Goal: Task Accomplishment & Management: Manage account settings

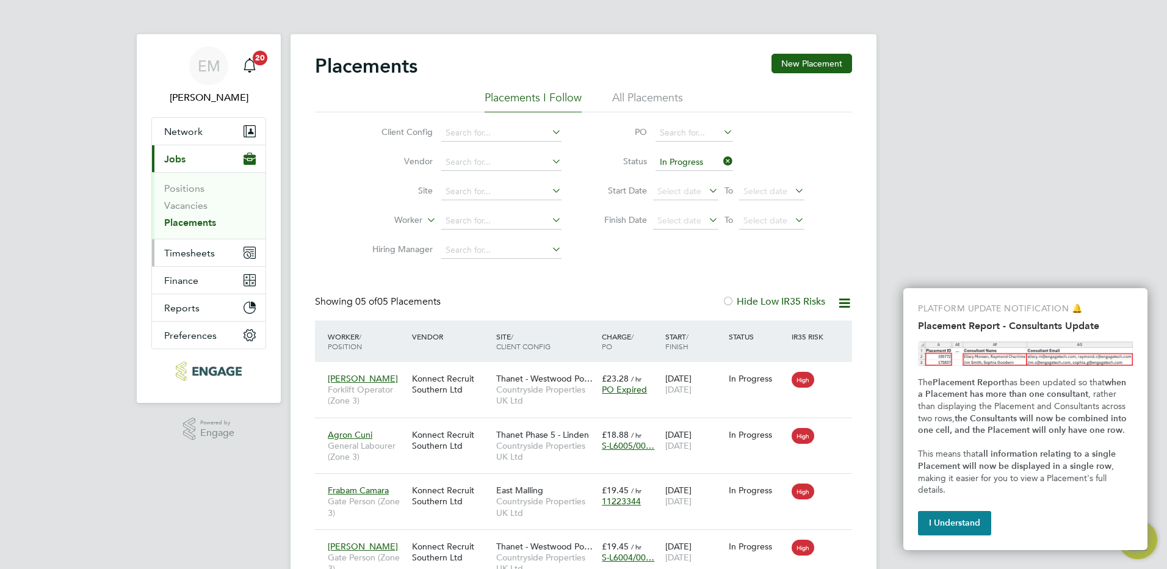
click at [195, 253] on span "Timesheets" at bounding box center [189, 253] width 51 height 12
click at [213, 253] on span "Timesheets" at bounding box center [189, 253] width 51 height 12
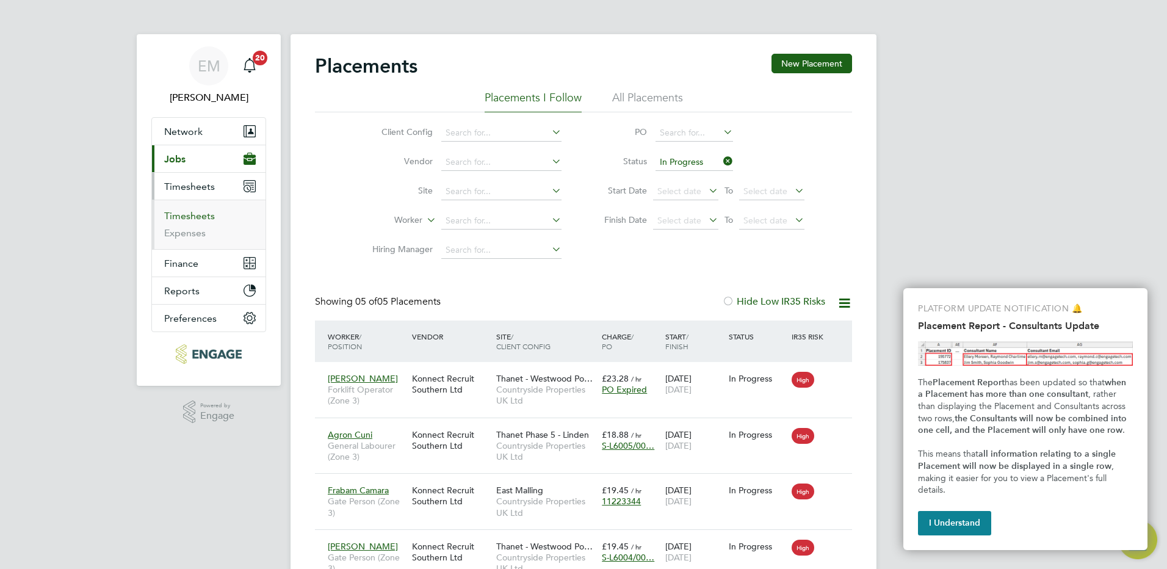
click at [197, 217] on link "Timesheets" at bounding box center [189, 216] width 51 height 12
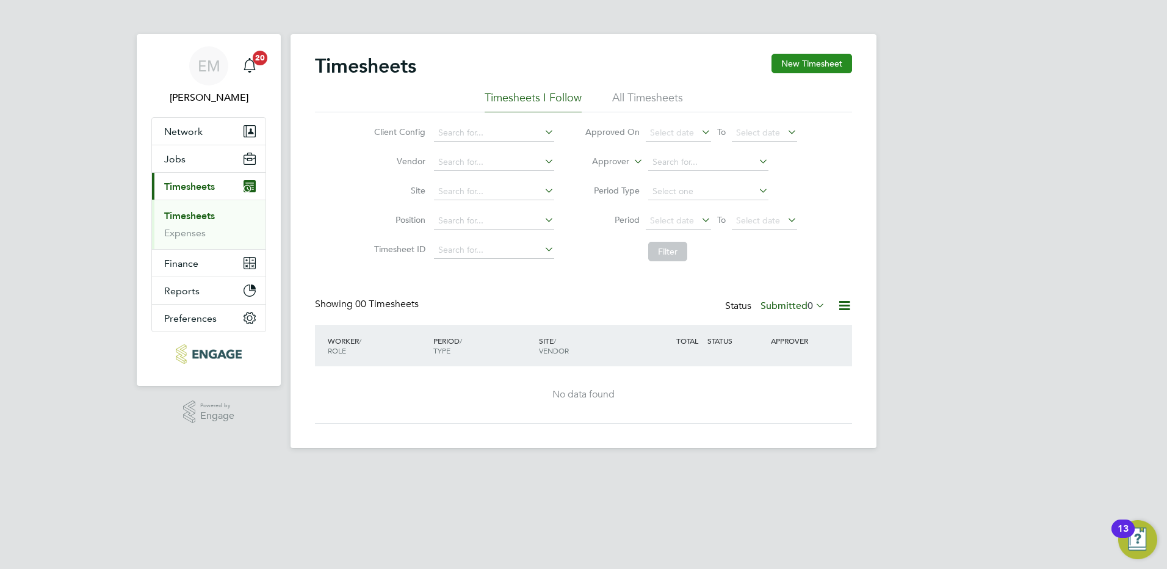
click at [819, 64] on button "New Timesheet" at bounding box center [811, 64] width 81 height 20
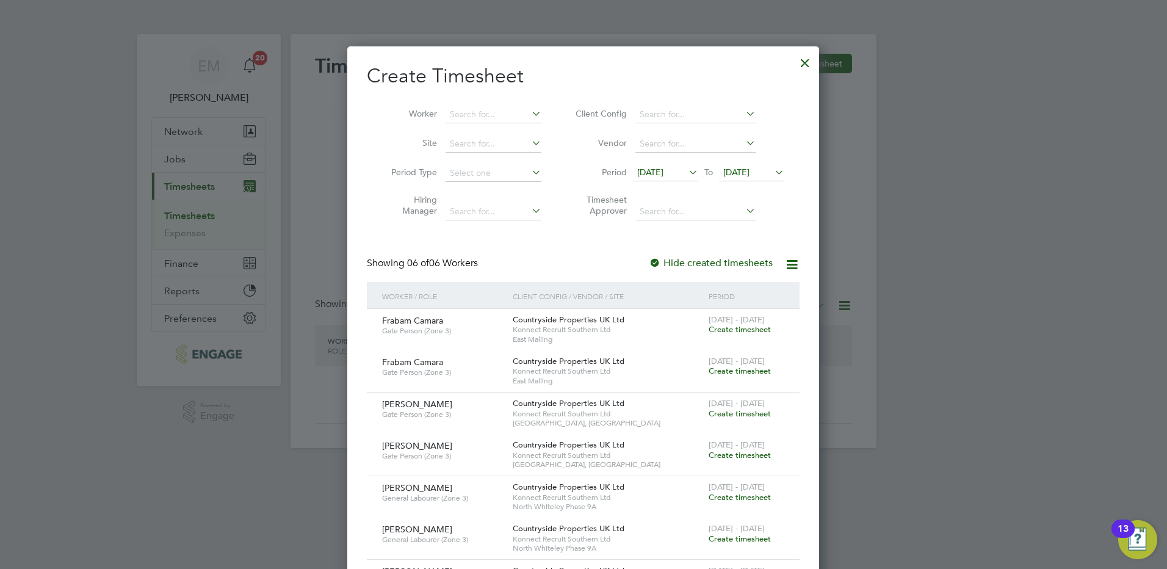
click at [749, 173] on span "[DATE]" at bounding box center [736, 172] width 26 height 11
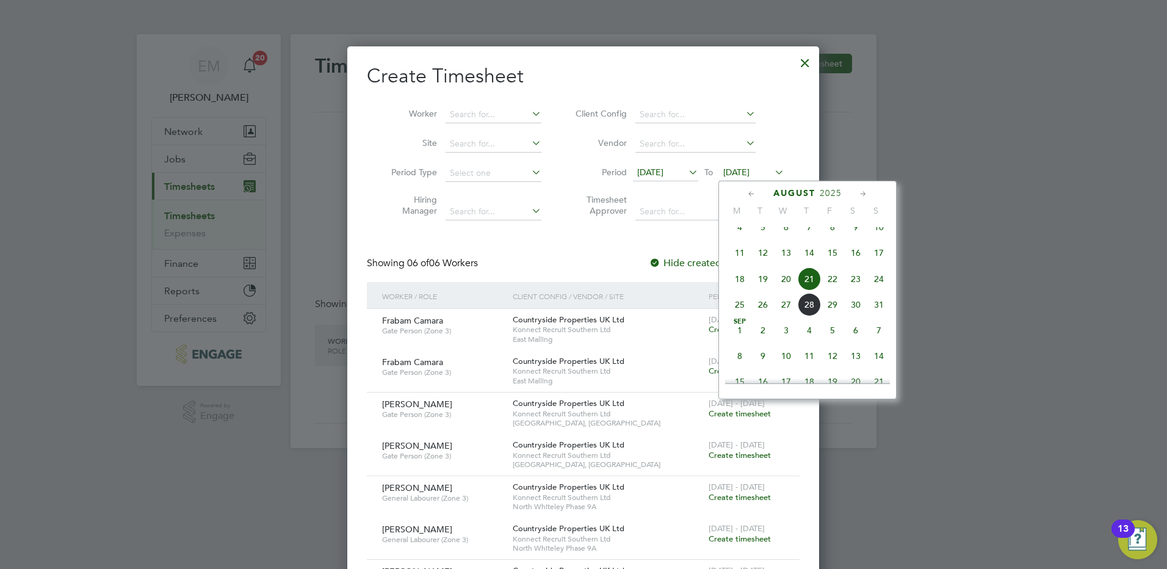
click at [883, 290] on span "24" at bounding box center [878, 278] width 23 height 23
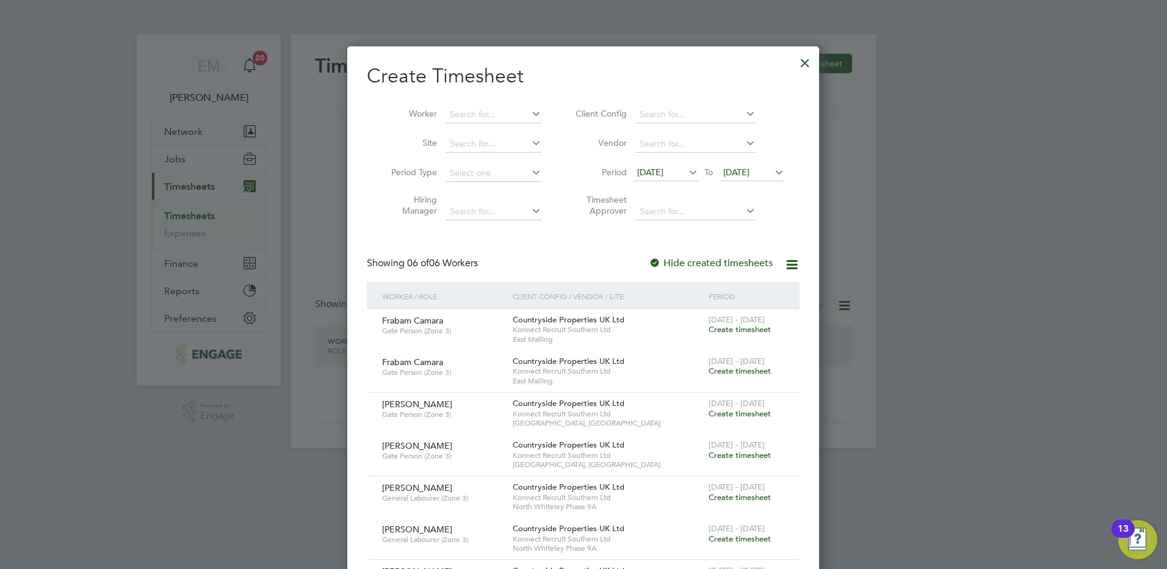
click at [804, 62] on div at bounding box center [805, 60] width 22 height 22
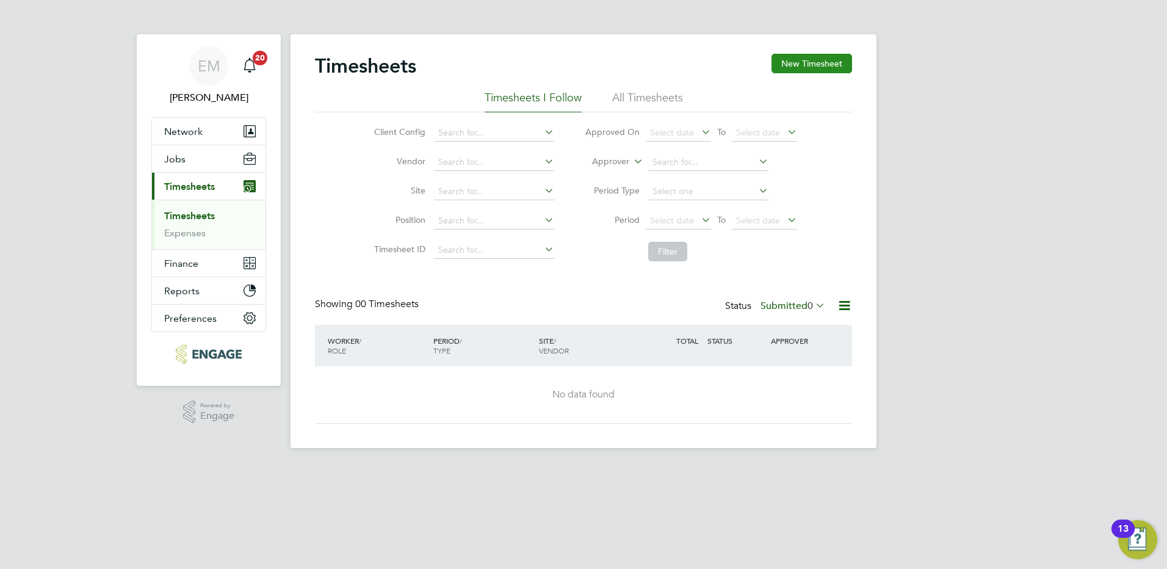
click at [779, 69] on button "New Timesheet" at bounding box center [811, 64] width 81 height 20
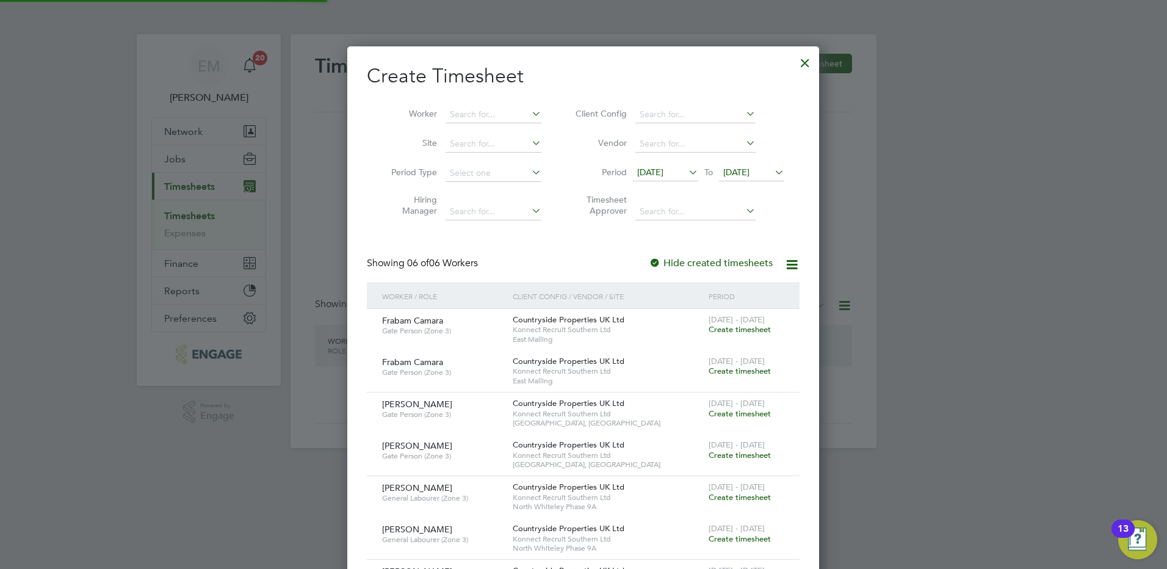
scroll to position [748, 472]
click at [727, 177] on span "[DATE]" at bounding box center [736, 172] width 26 height 11
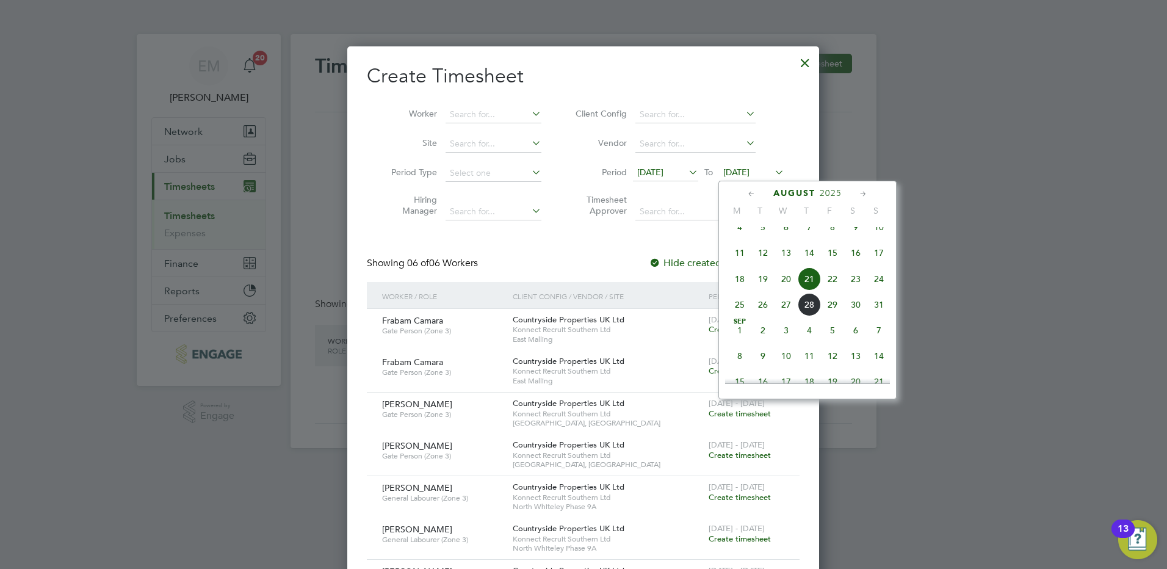
click at [876, 315] on span "31" at bounding box center [878, 304] width 23 height 23
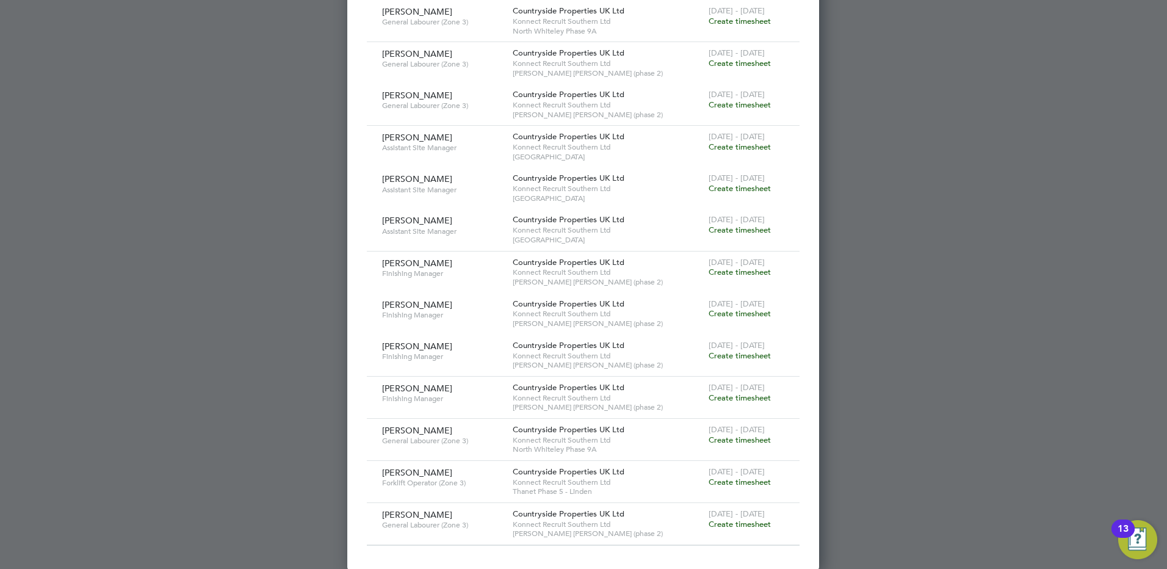
scroll to position [614, 0]
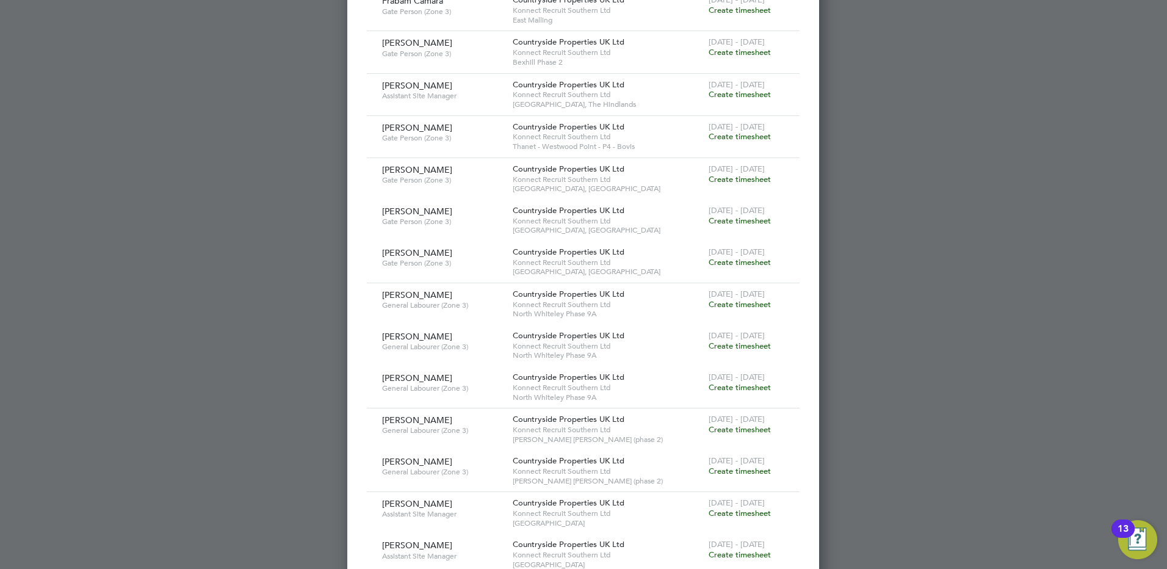
click at [82, 309] on div at bounding box center [583, 284] width 1167 height 569
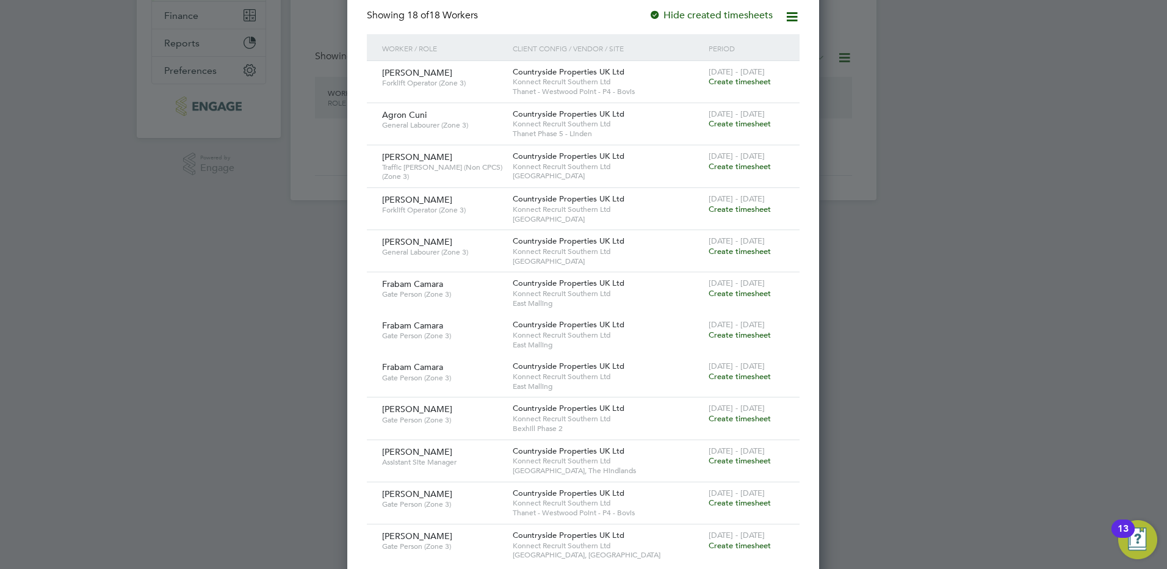
scroll to position [0, 0]
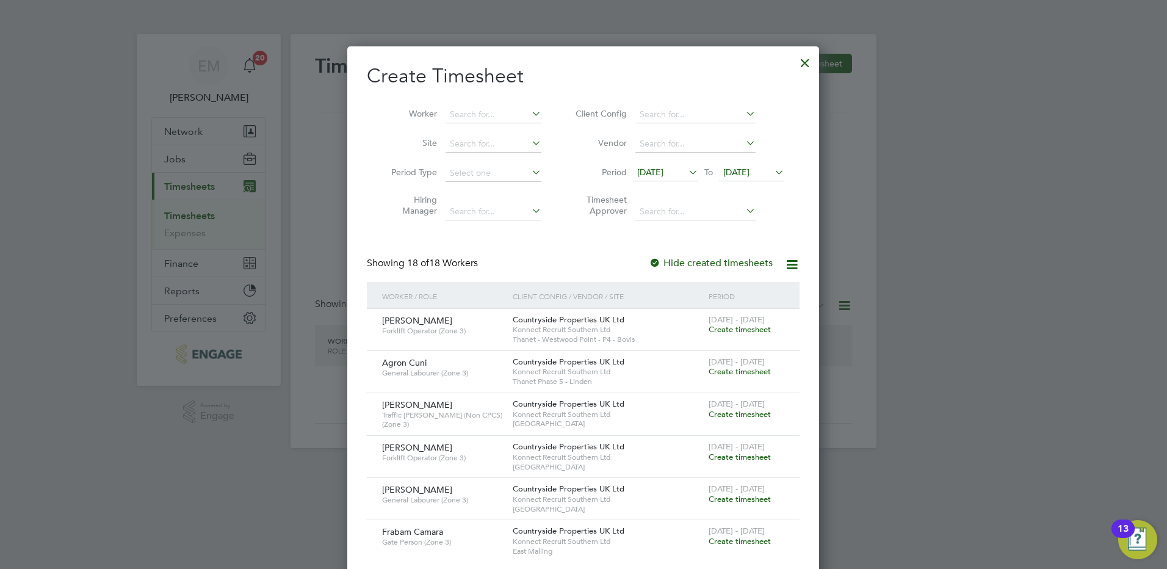
click at [806, 60] on div at bounding box center [805, 60] width 22 height 22
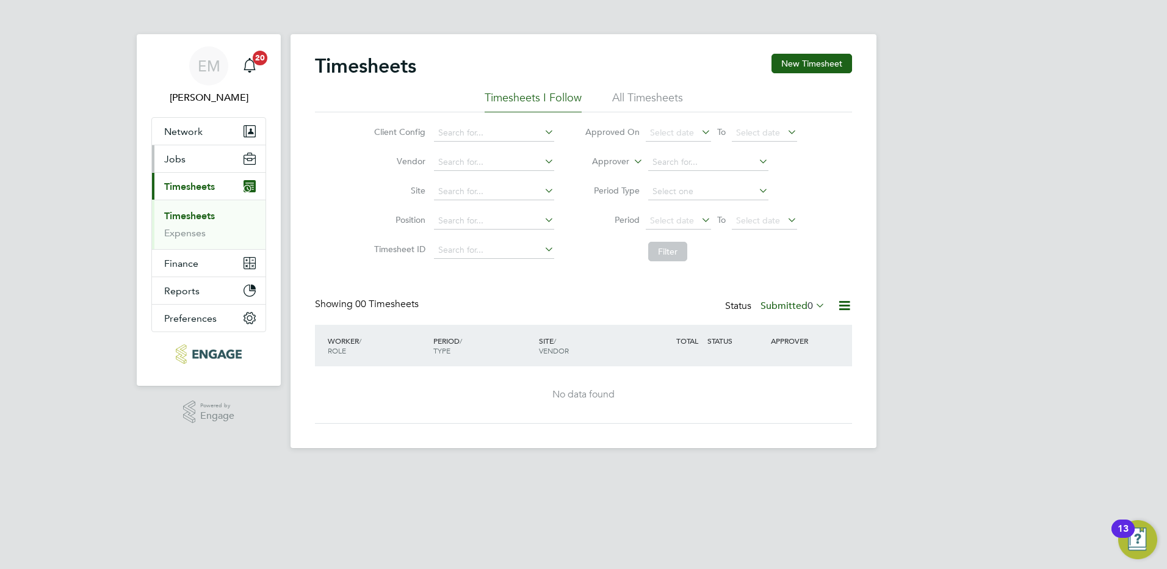
click at [198, 160] on button "Jobs" at bounding box center [208, 158] width 113 height 27
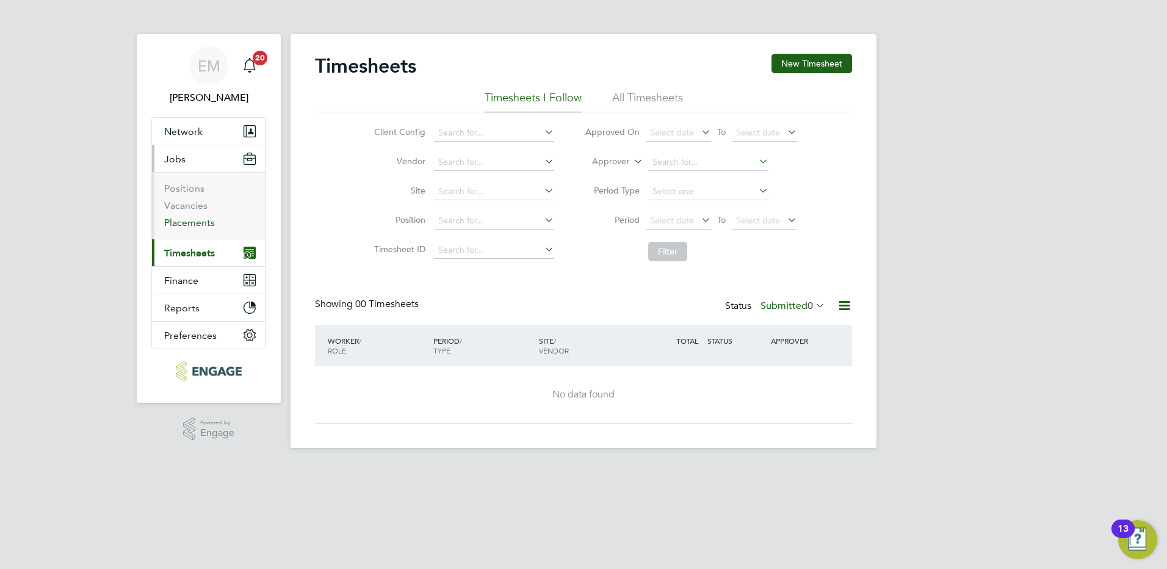
click at [196, 227] on link "Placements" at bounding box center [189, 223] width 51 height 12
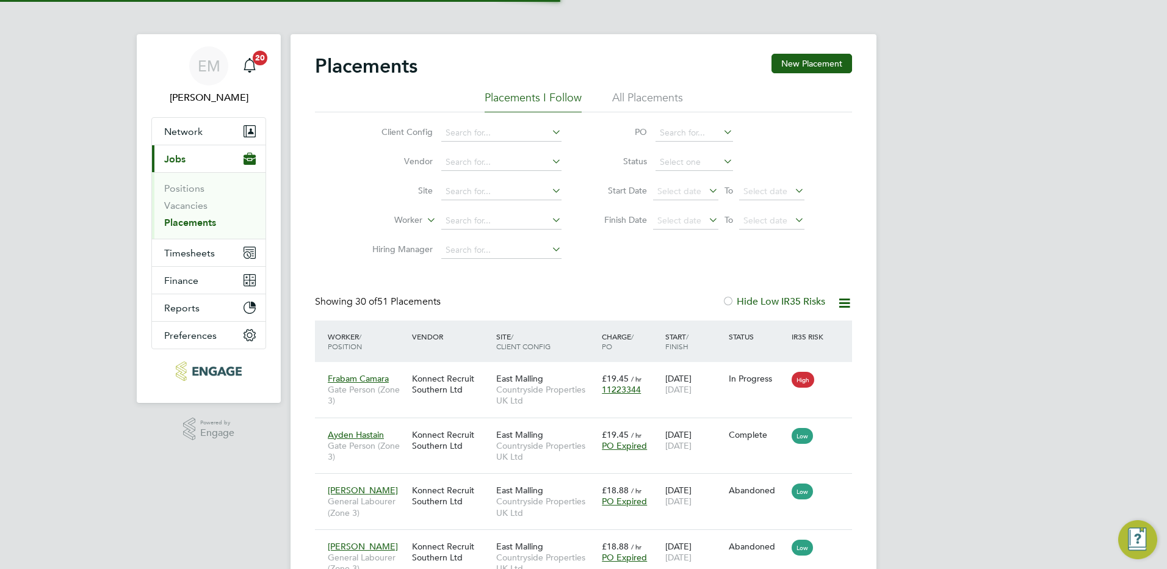
scroll to position [46, 106]
click at [193, 206] on link "Vacancies" at bounding box center [185, 206] width 43 height 12
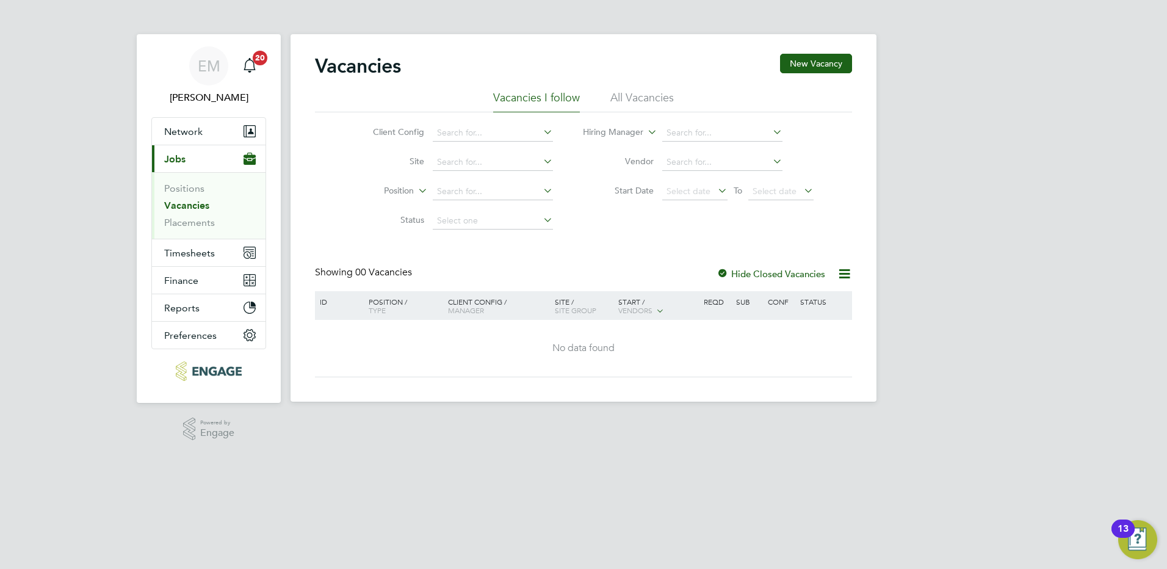
click at [628, 94] on li "All Vacancies" at bounding box center [641, 101] width 63 height 22
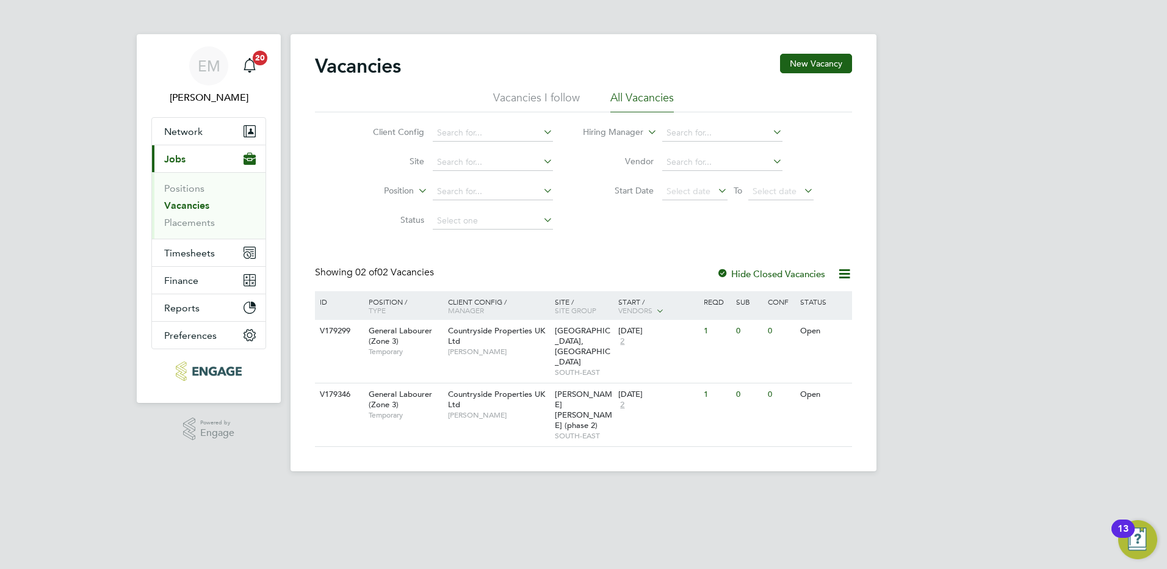
click at [742, 277] on label "Hide Closed Vacancies" at bounding box center [770, 274] width 109 height 12
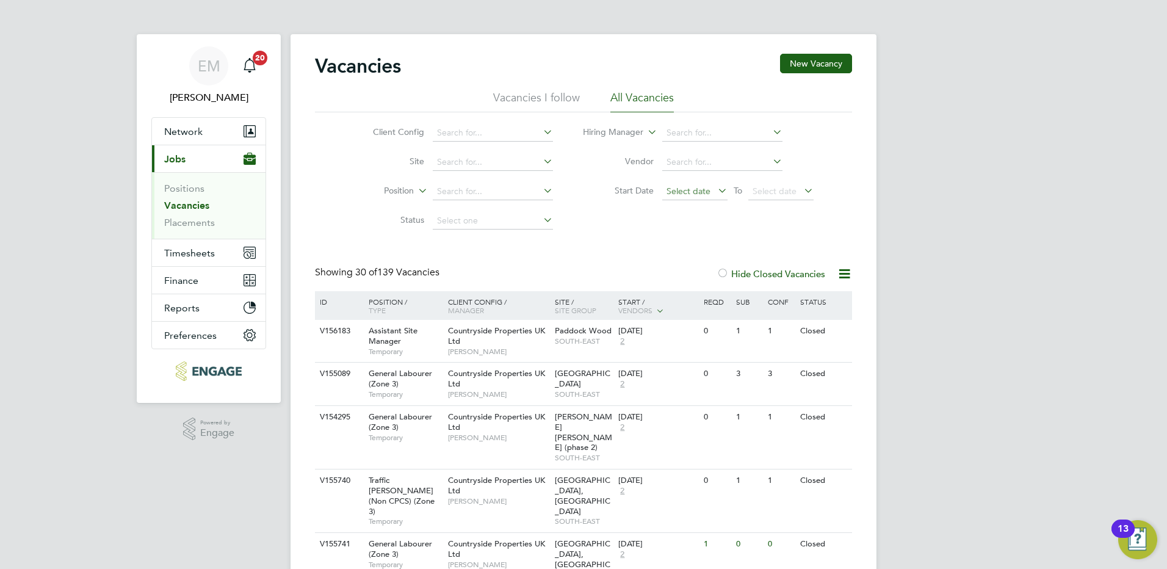
click at [694, 197] on span "Select date" at bounding box center [694, 192] width 65 height 16
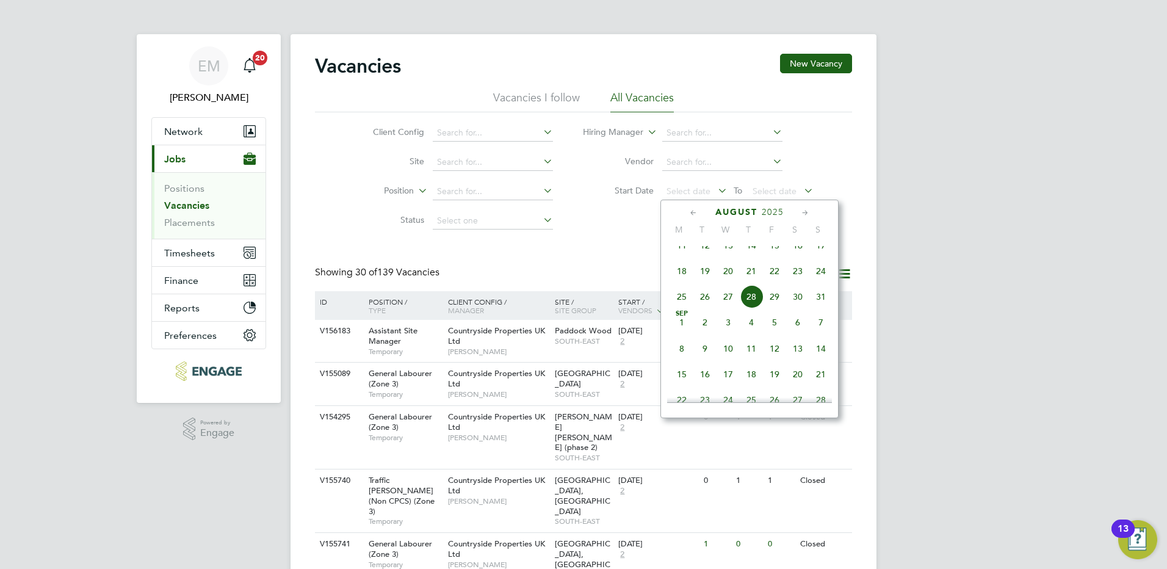
click at [679, 281] on span "18" at bounding box center [681, 270] width 23 height 23
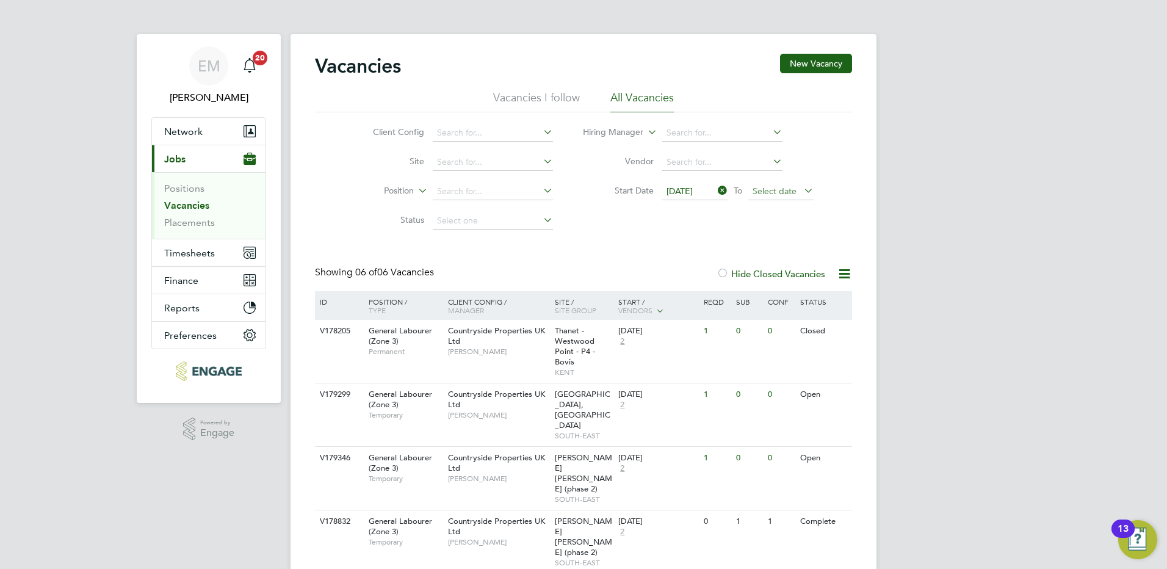
click at [758, 189] on span "Select date" at bounding box center [774, 190] width 44 height 11
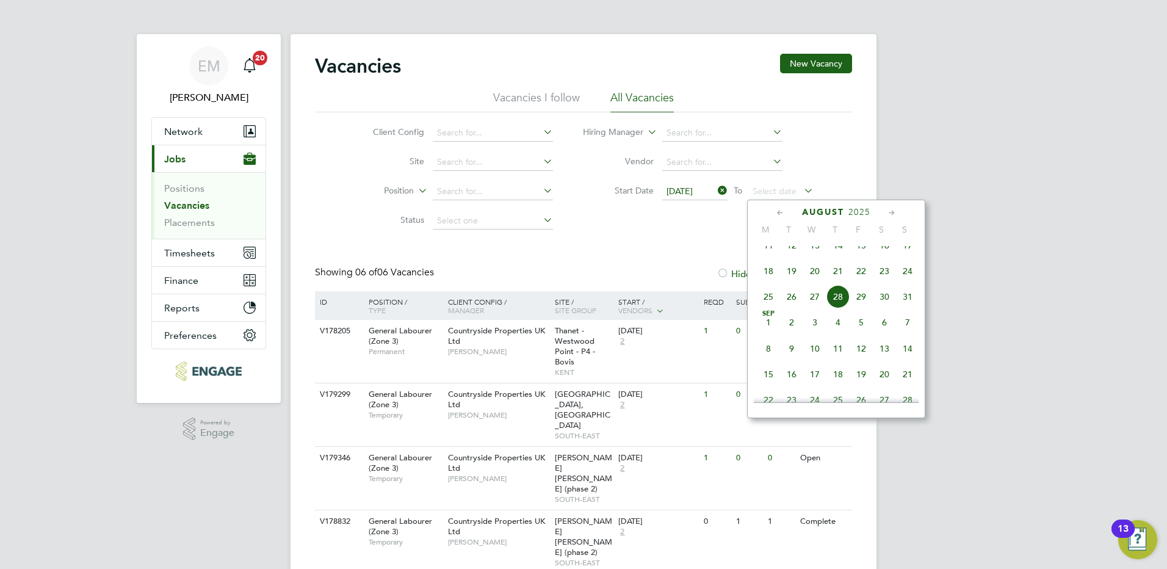
click at [907, 282] on span "24" at bounding box center [907, 270] width 23 height 23
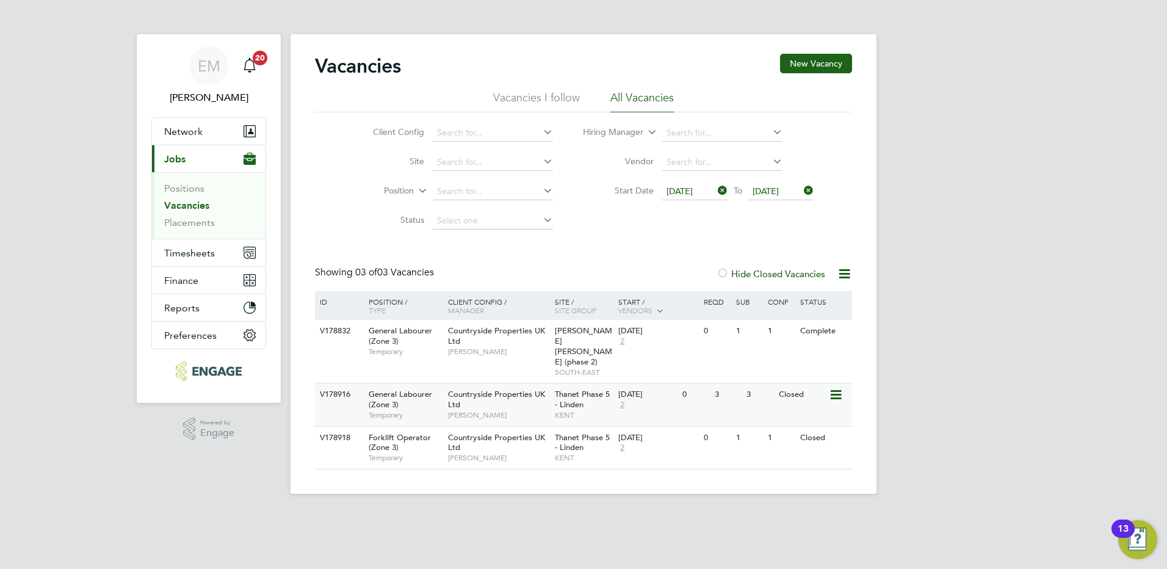
click at [692, 383] on div "0" at bounding box center [695, 394] width 32 height 23
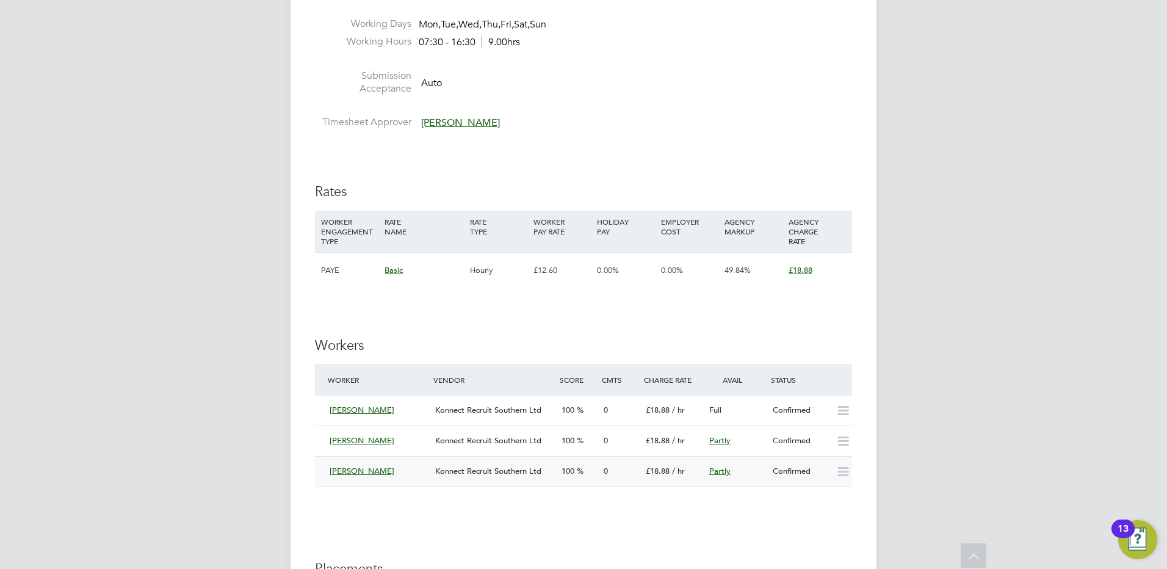
click at [552, 475] on div "Konnect Recruit Southern Ltd" at bounding box center [493, 471] width 126 height 20
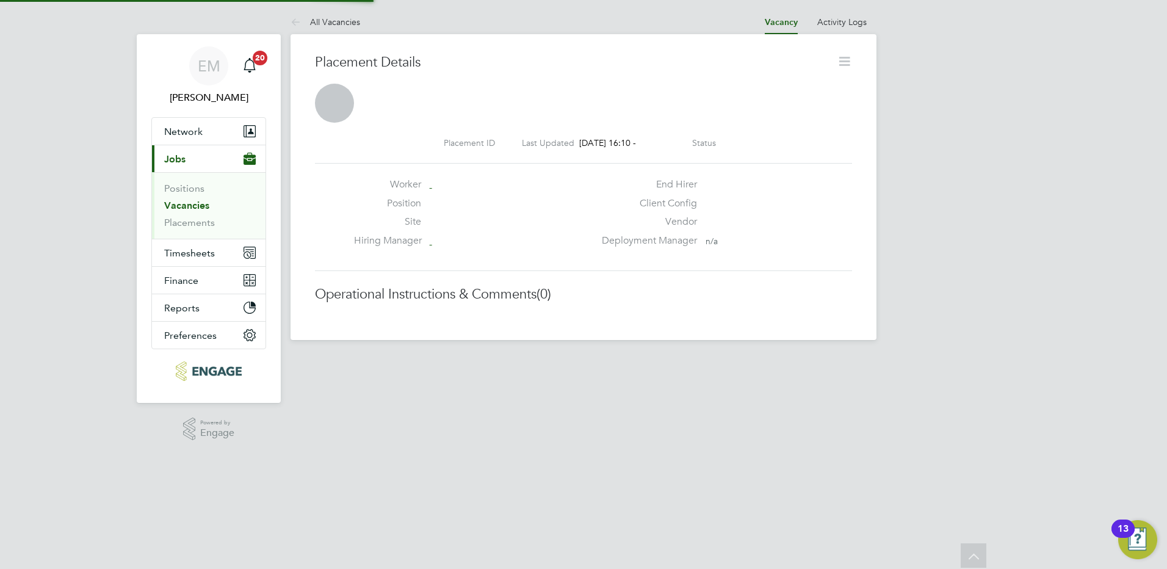
scroll to position [6, 6]
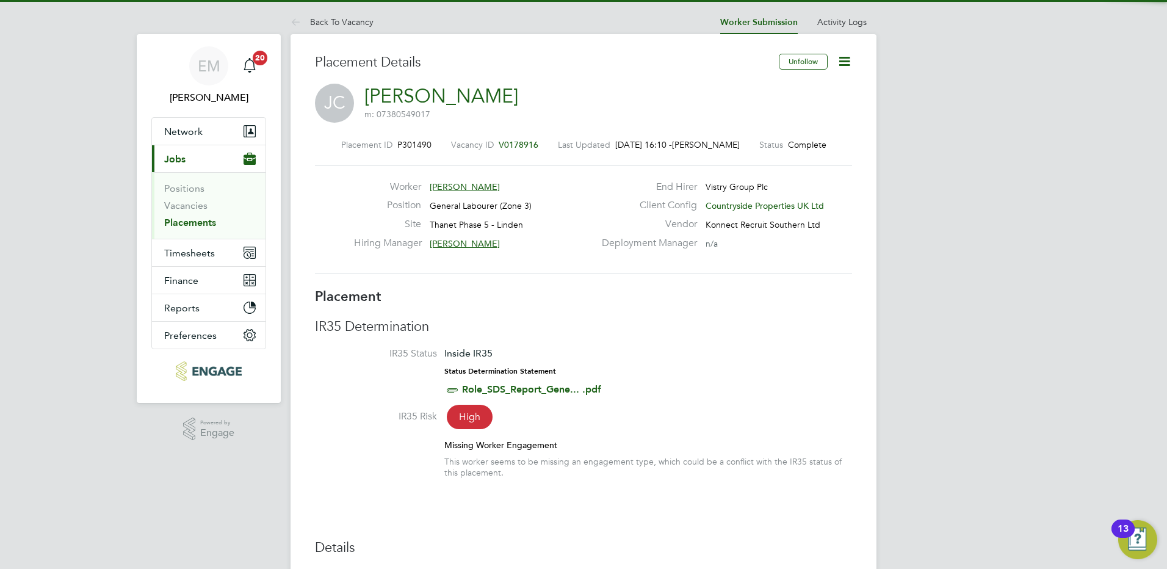
click at [840, 65] on icon at bounding box center [843, 61] width 15 height 15
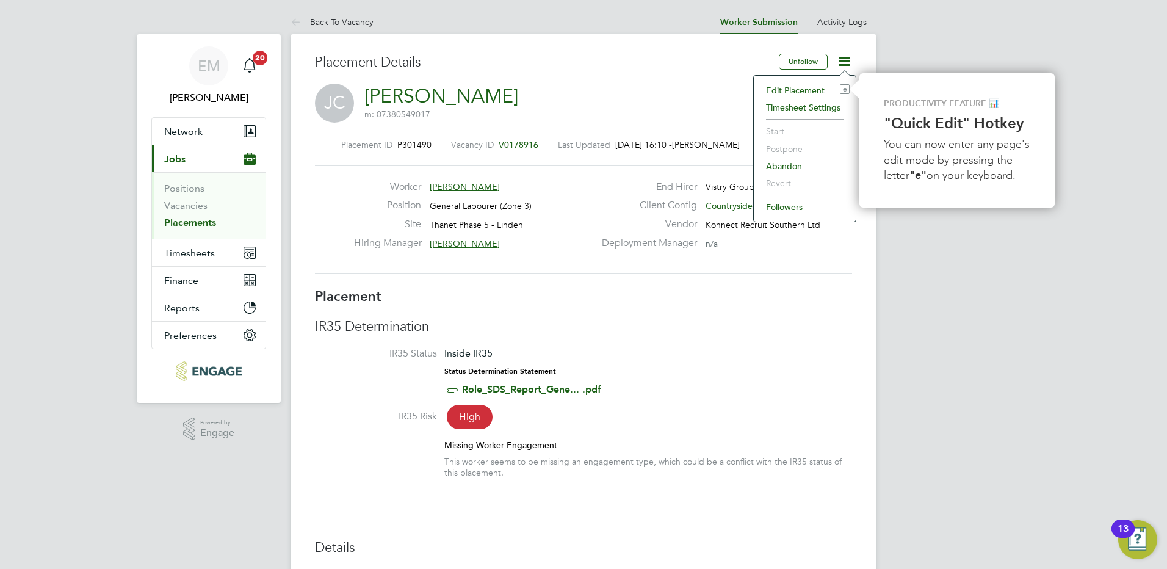
click at [624, 171] on div "Worker Jack Cooper Position General Labourer (Zone 3) Site Thanet Phase 5 - Lin…" at bounding box center [583, 219] width 537 height 108
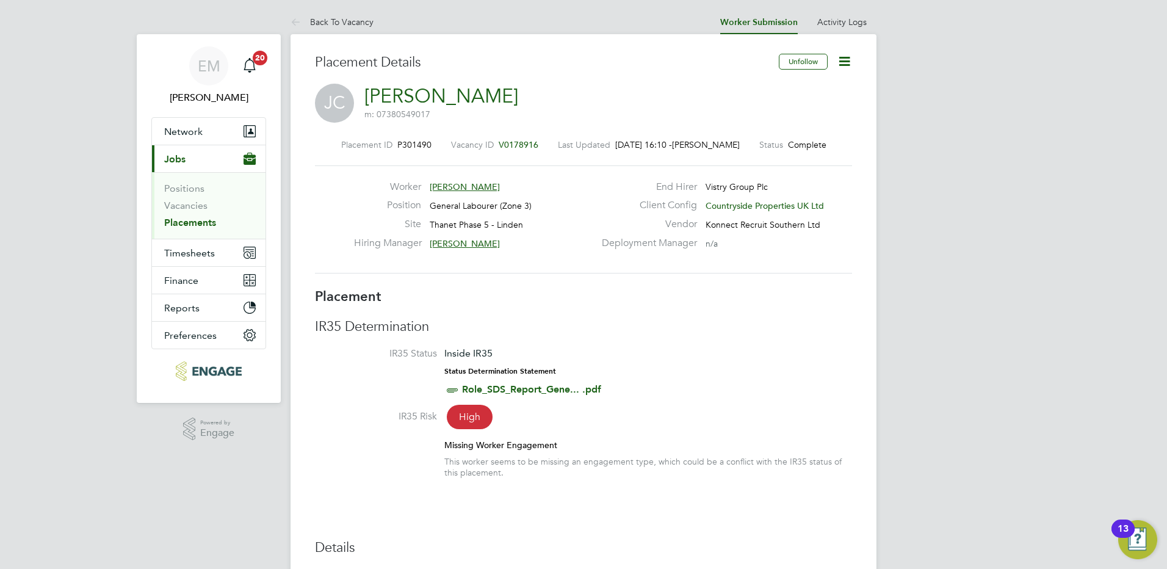
click at [849, 67] on icon at bounding box center [843, 61] width 15 height 15
click at [817, 110] on li "Timesheet Settings" at bounding box center [805, 107] width 90 height 17
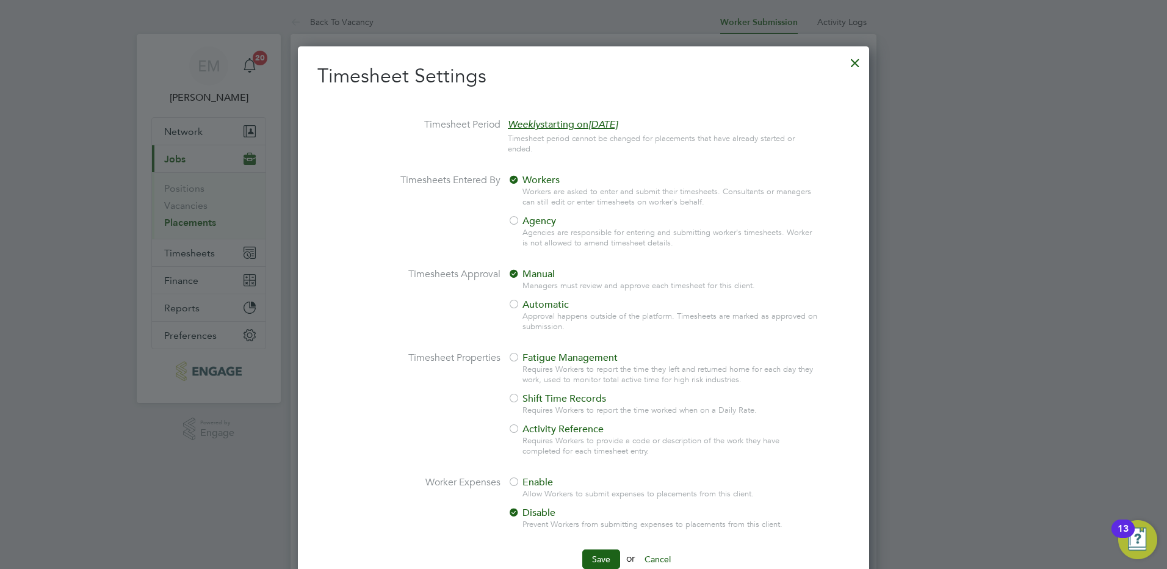
click at [527, 221] on span "Agency" at bounding box center [532, 221] width 48 height 12
click at [603, 558] on button "Save" at bounding box center [601, 559] width 38 height 20
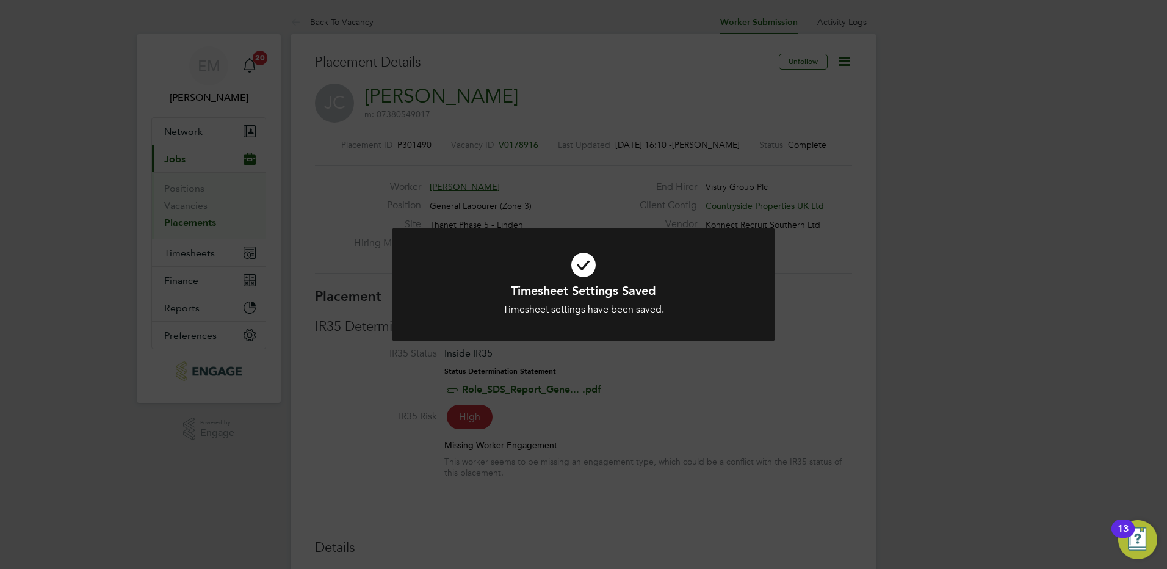
click at [206, 211] on div "Timesheet Settings Saved Timesheet settings have been saved. Cancel Okay" at bounding box center [583, 284] width 1167 height 569
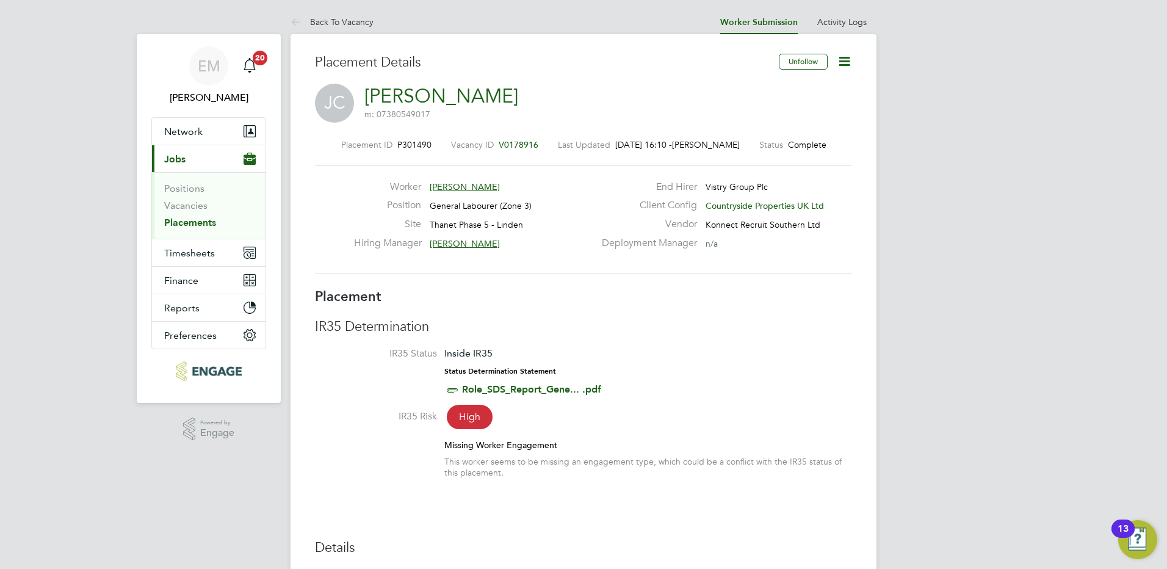
click at [198, 221] on link "Placements" at bounding box center [190, 223] width 52 height 12
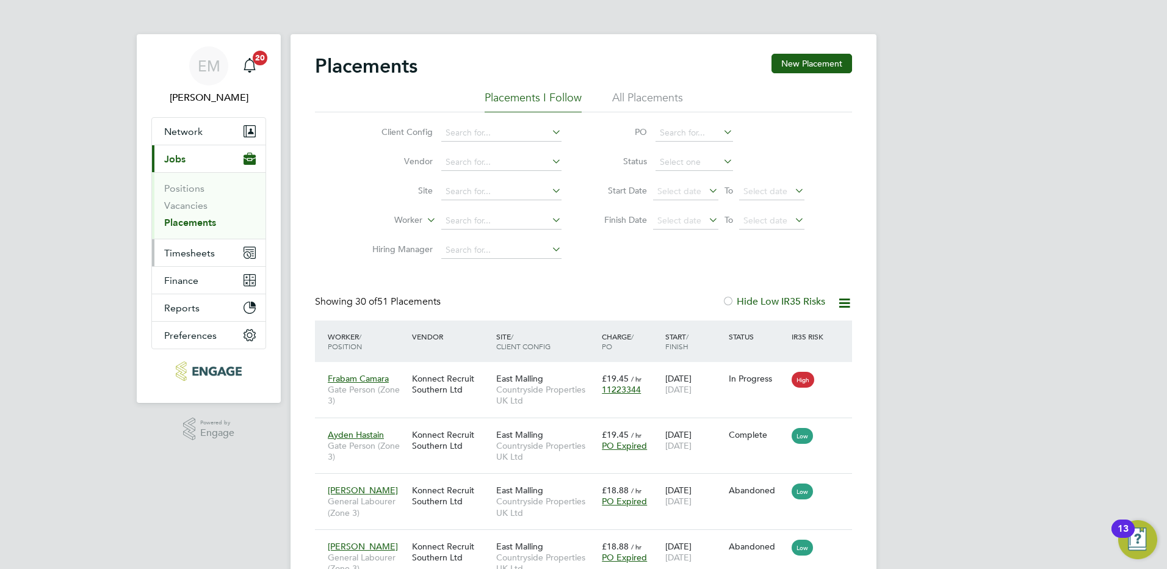
click at [184, 256] on span "Timesheets" at bounding box center [189, 253] width 51 height 12
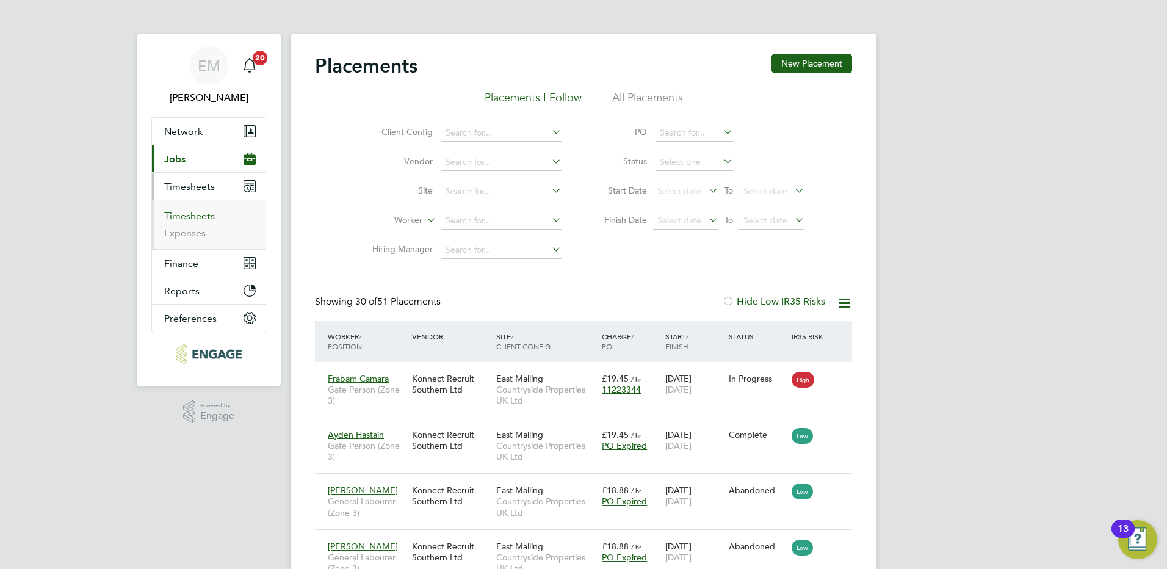
click at [189, 217] on link "Timesheets" at bounding box center [189, 216] width 51 height 12
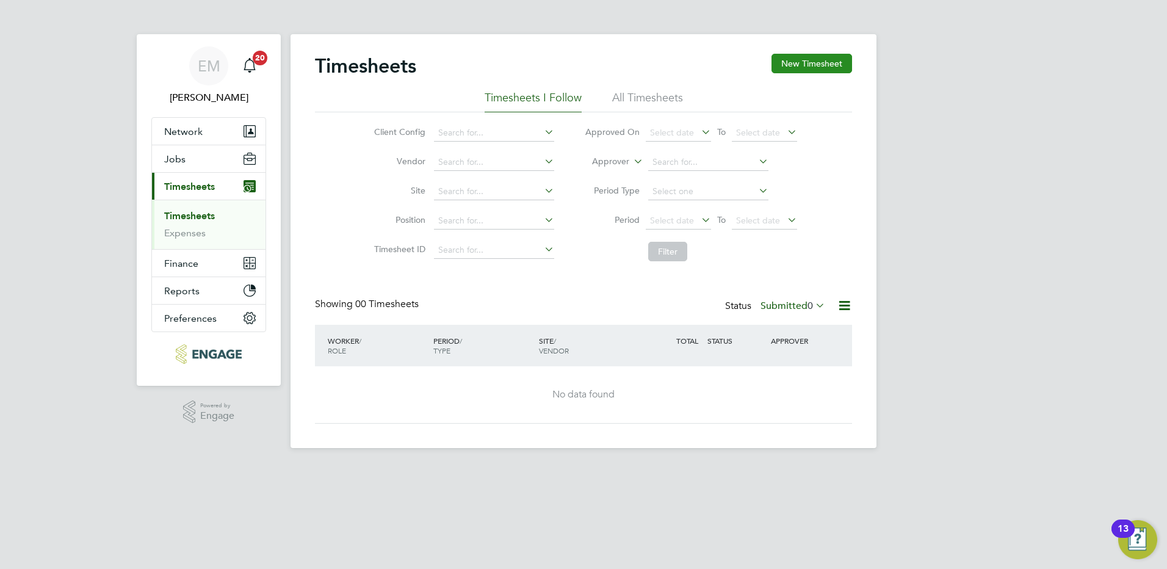
click at [816, 69] on button "New Timesheet" at bounding box center [811, 64] width 81 height 20
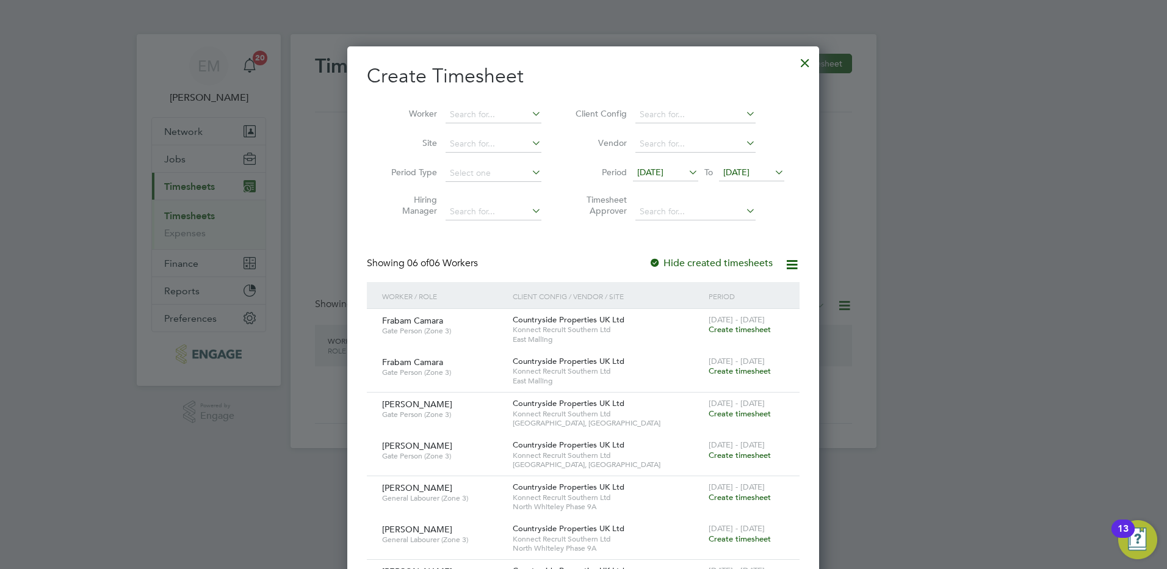
click at [658, 176] on span "14 Aug 2025" at bounding box center [650, 172] width 26 height 11
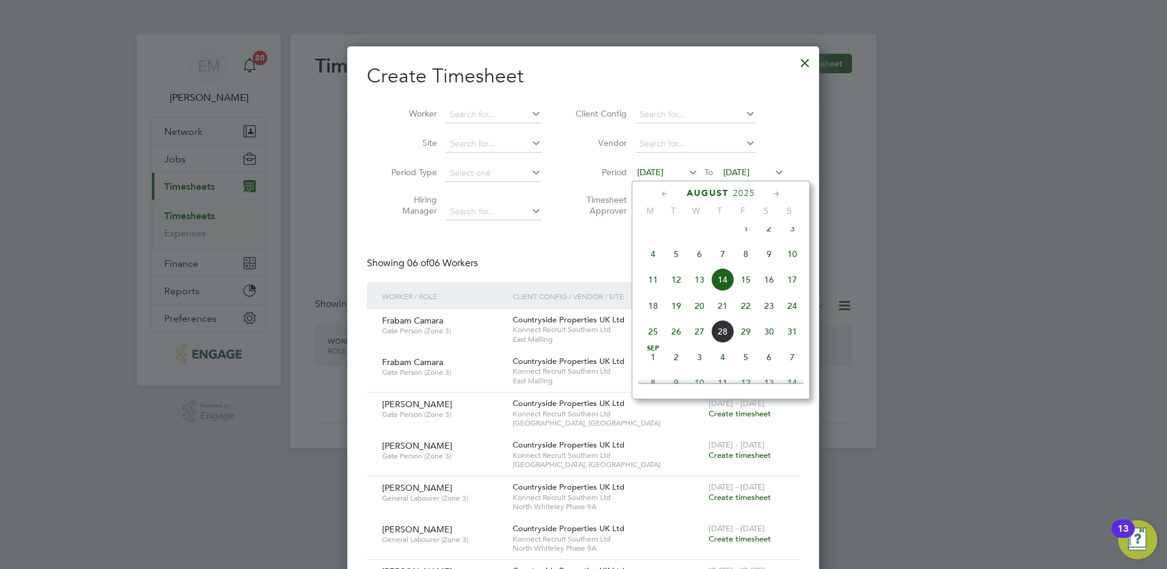
click at [653, 312] on span "18" at bounding box center [652, 305] width 23 height 23
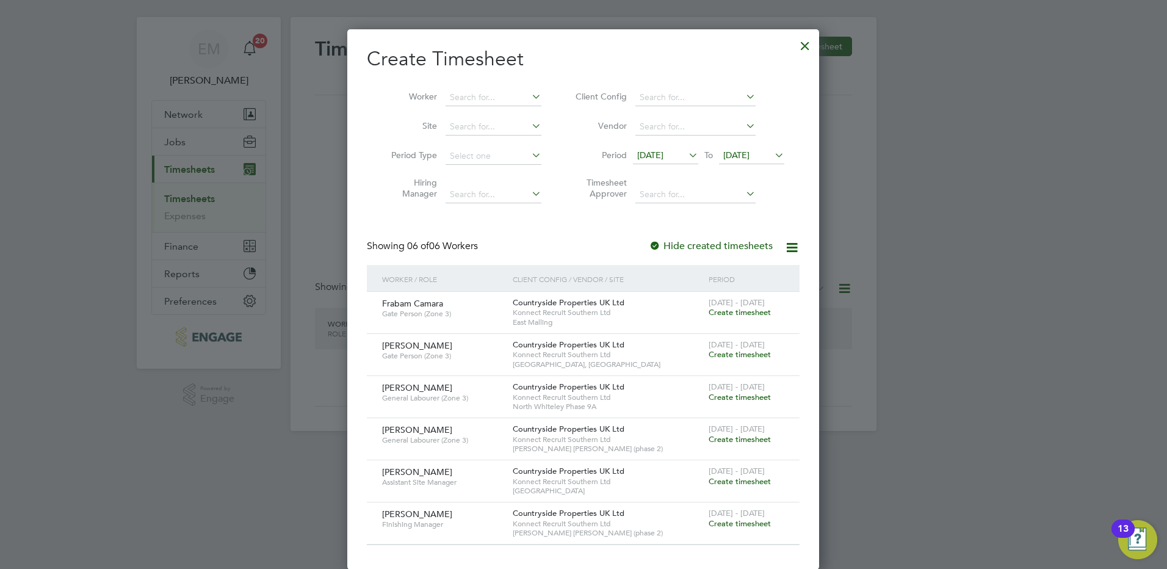
click at [930, 350] on div at bounding box center [583, 284] width 1167 height 569
click at [800, 245] on div "Create Timesheet Worker Site Period Type Hiring Manager Client Config Vendor Pe…" at bounding box center [583, 299] width 472 height 540
click at [796, 243] on icon at bounding box center [791, 247] width 15 height 15
click at [979, 243] on div at bounding box center [583, 284] width 1167 height 569
click at [805, 47] on div at bounding box center [805, 43] width 22 height 22
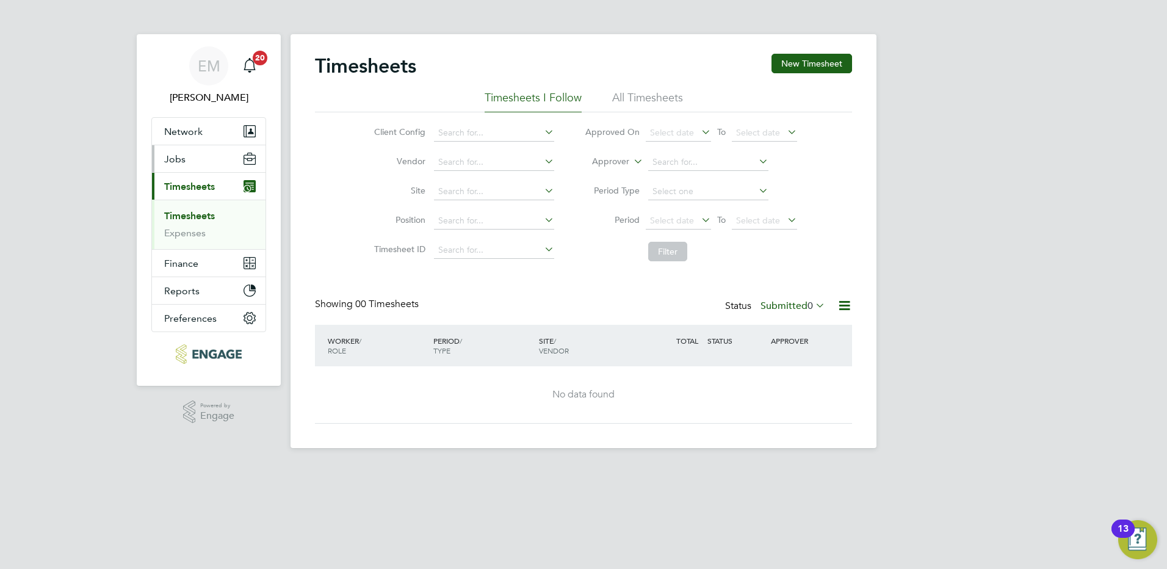
click at [201, 156] on button "Jobs" at bounding box center [208, 158] width 113 height 27
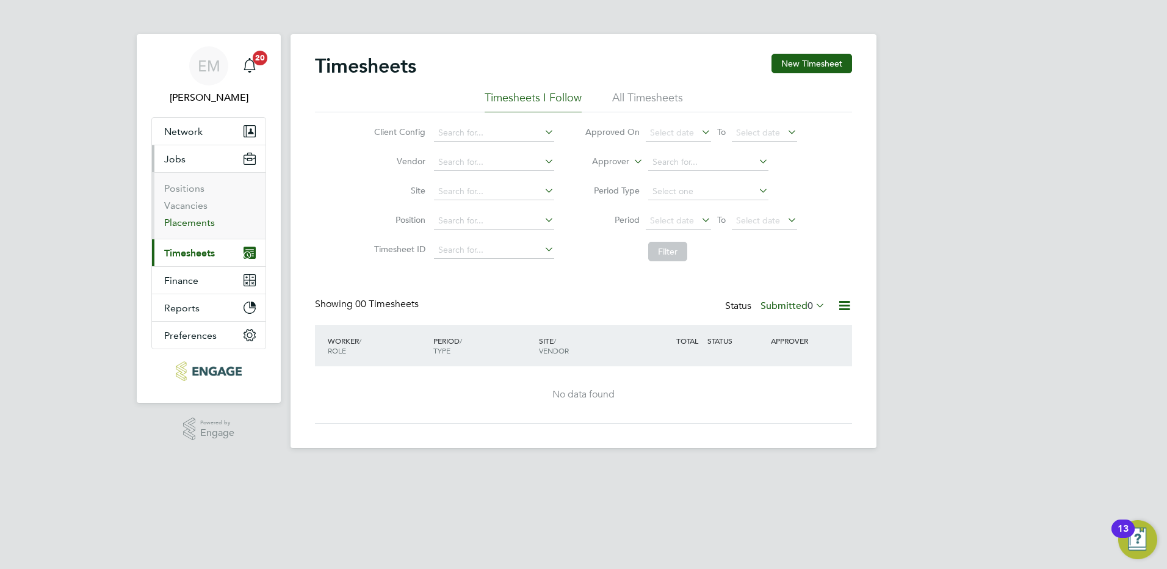
click at [186, 228] on link "Placements" at bounding box center [189, 223] width 51 height 12
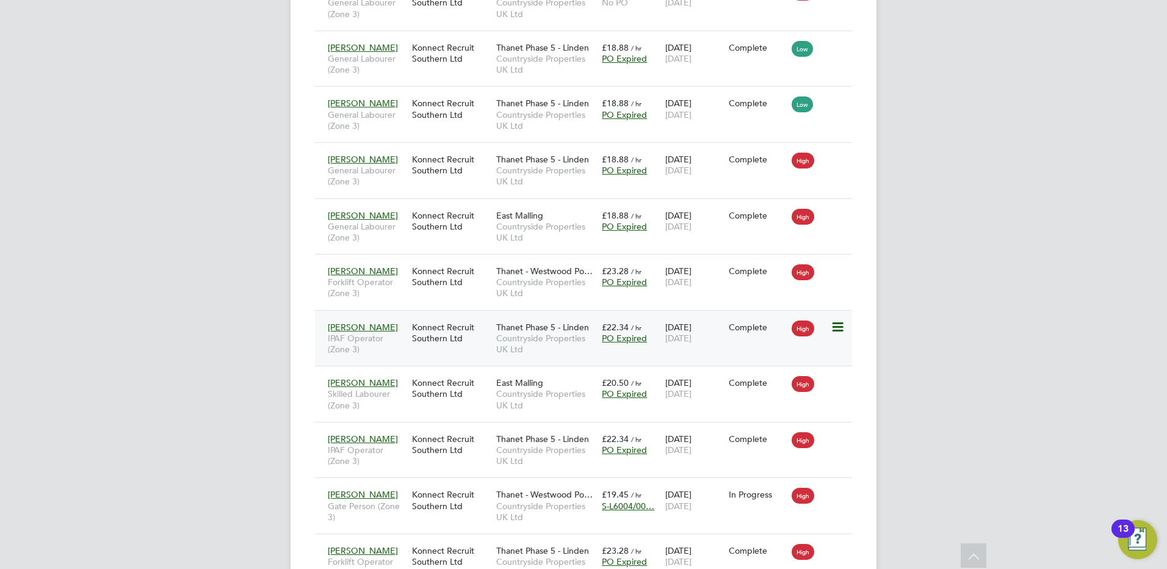
click at [383, 322] on div "Jack Cooper IPAF Operator (Zone 3)" at bounding box center [367, 338] width 84 height 46
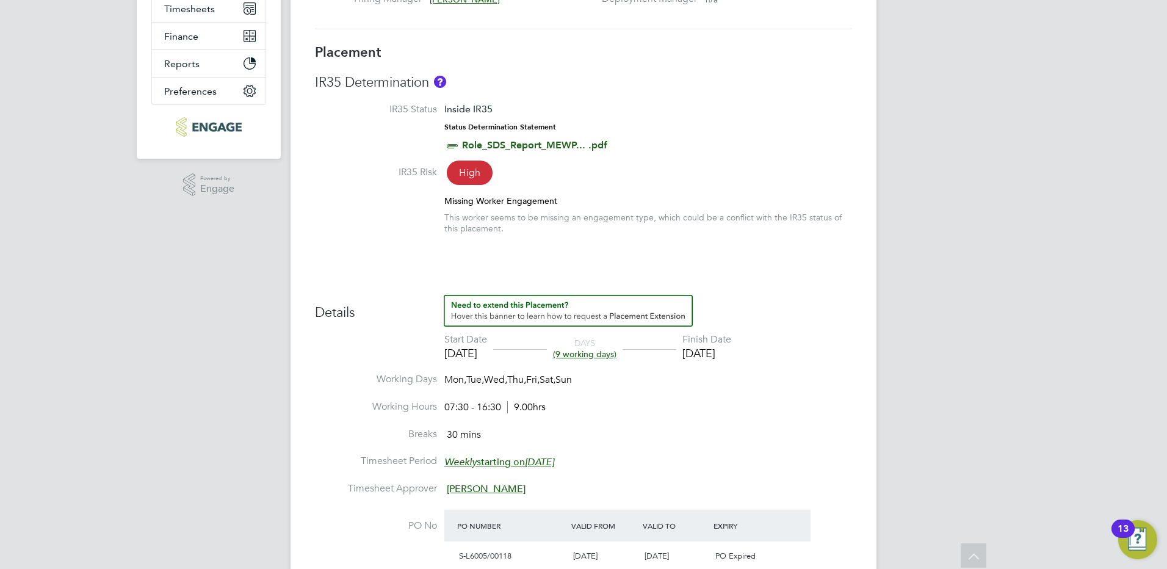
scroll to position [305, 0]
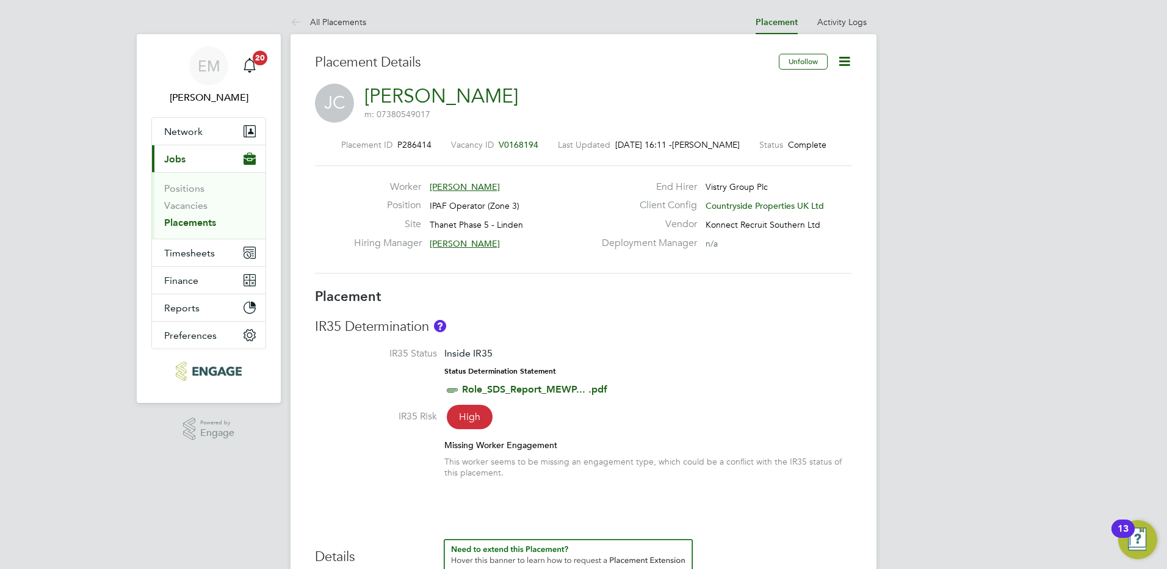
click at [207, 221] on link "Placements" at bounding box center [190, 223] width 52 height 12
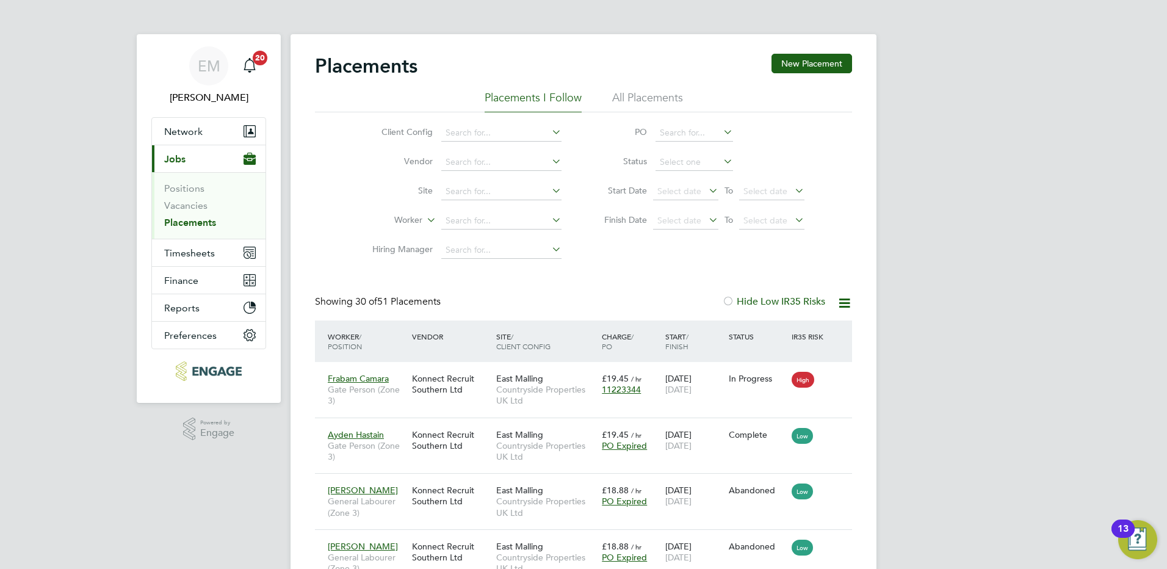
click at [620, 98] on li "All Placements" at bounding box center [647, 101] width 71 height 22
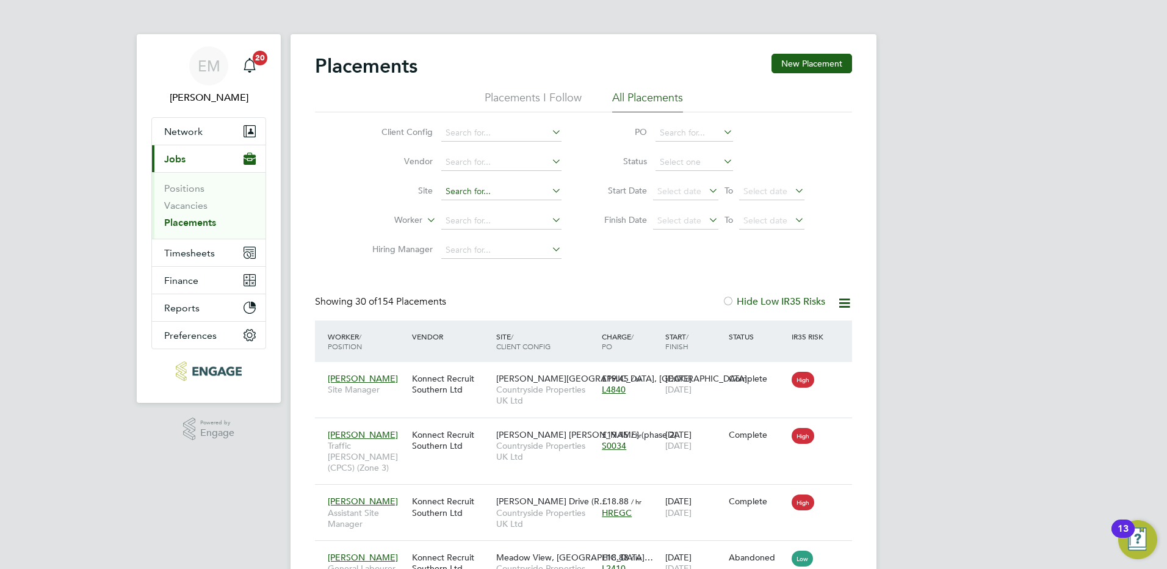
click at [514, 194] on input at bounding box center [501, 191] width 120 height 17
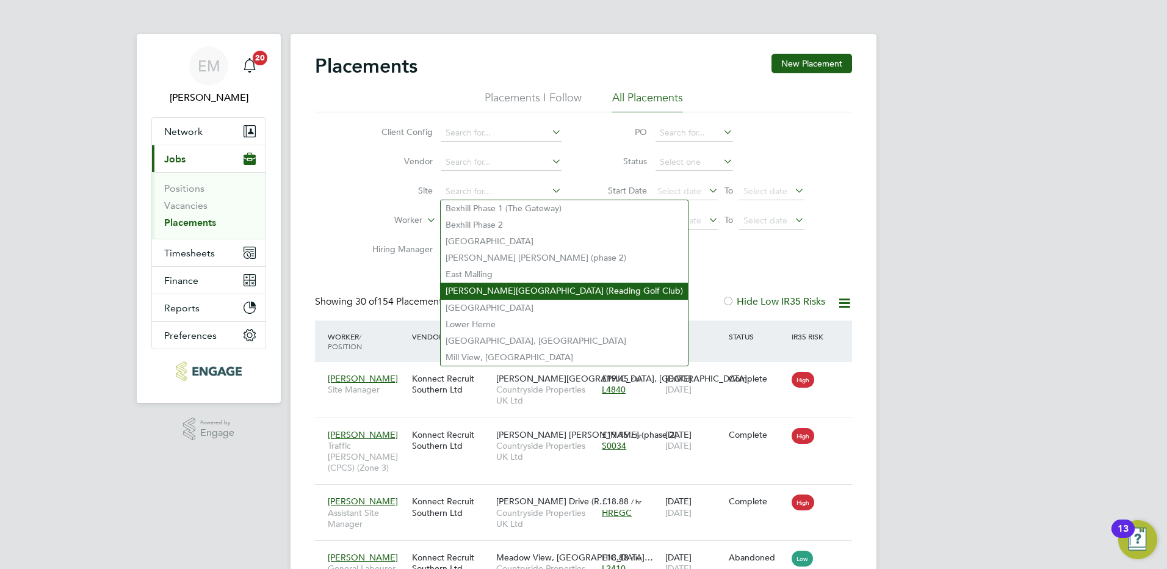
type input "h"
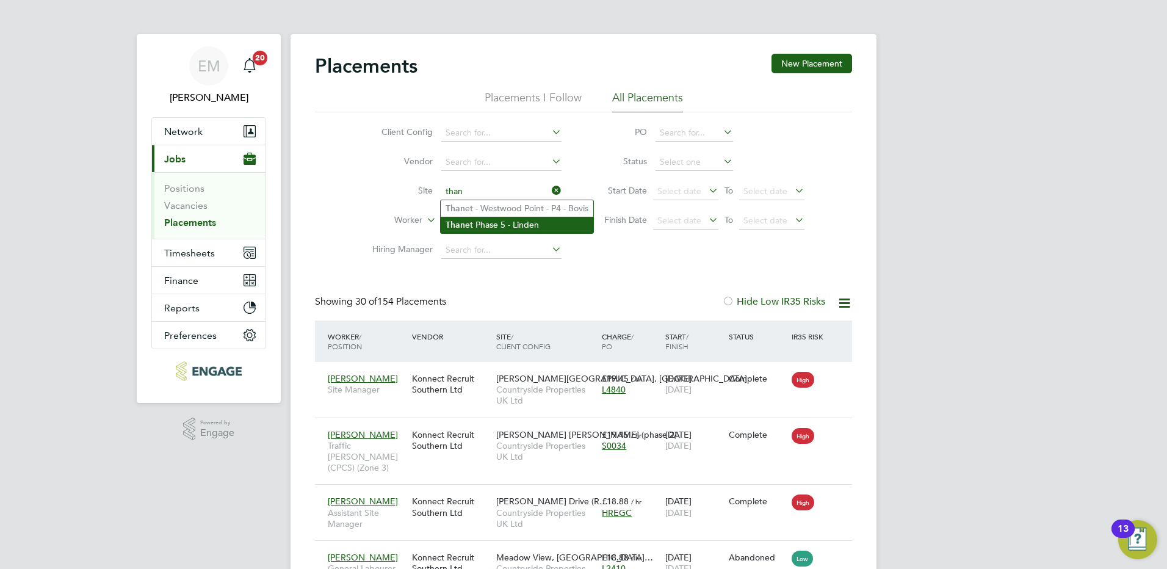
click at [527, 223] on li "Than et Phase 5 - Linden" at bounding box center [516, 225] width 153 height 16
type input "Thanet Phase 5 - Linden"
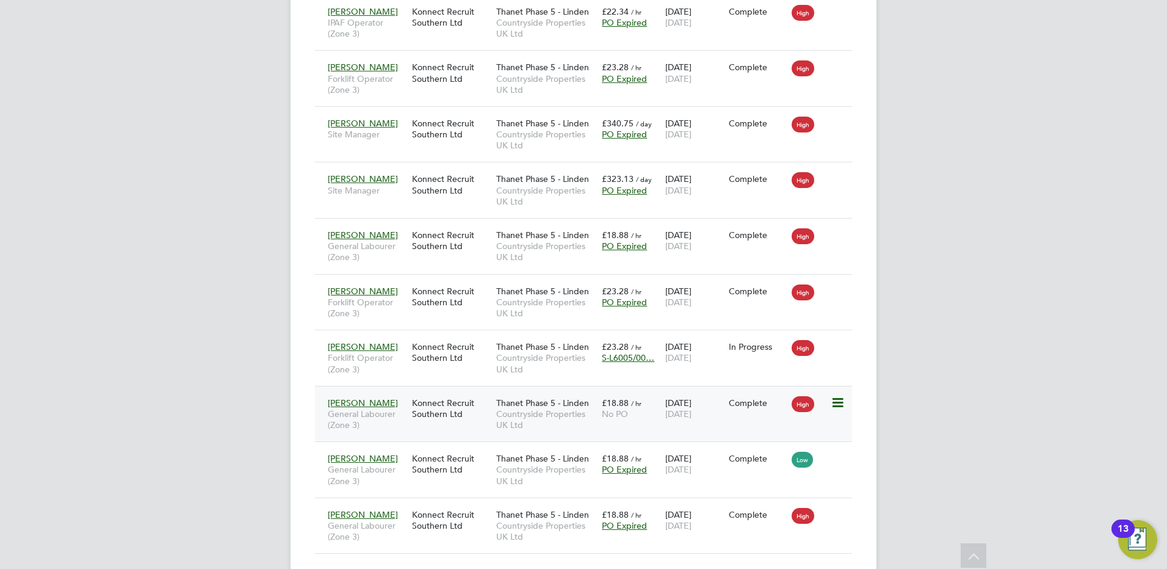
click at [728, 420] on div "Jack Cooper General Labourer (Zone 3) Konnect Recruit Southern Ltd Thanet Phase…" at bounding box center [583, 414] width 537 height 56
click at [836, 402] on icon at bounding box center [836, 402] width 12 height 15
click at [530, 421] on span "Countryside Properties UK Ltd" at bounding box center [545, 419] width 99 height 22
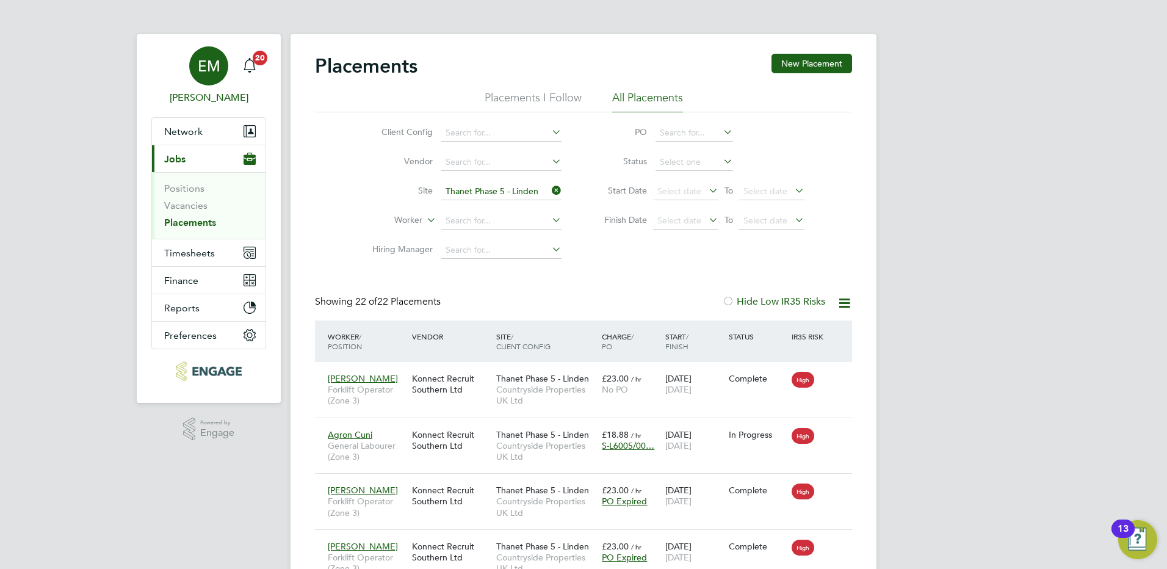
click at [217, 76] on div "EM" at bounding box center [208, 65] width 39 height 39
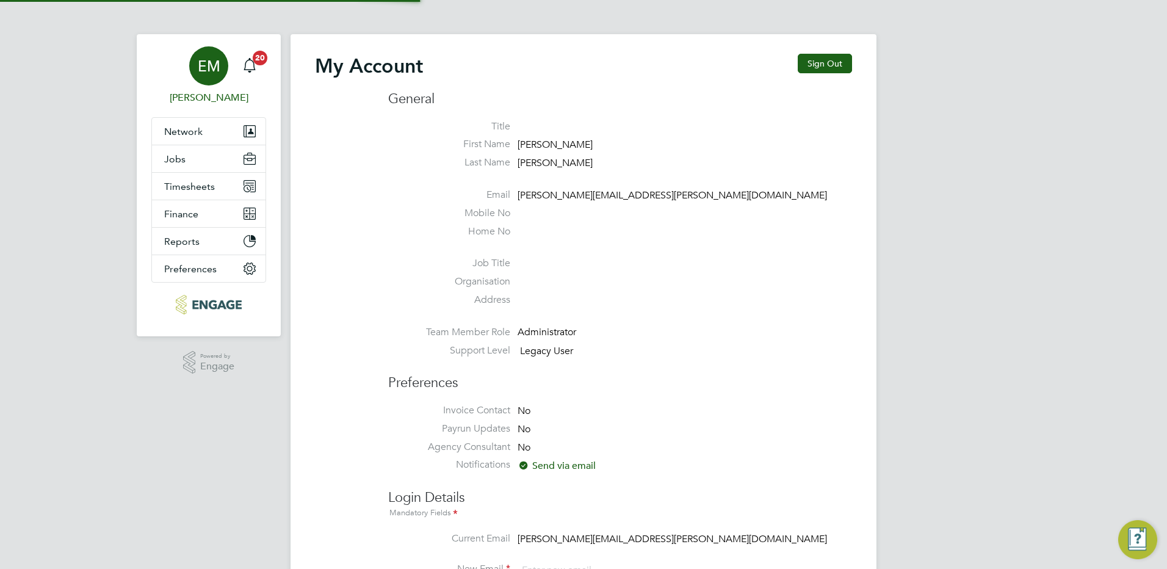
type input "[EMAIL_ADDRESS][DOMAIN_NAME]"
click at [829, 68] on button "Sign Out" at bounding box center [824, 64] width 54 height 20
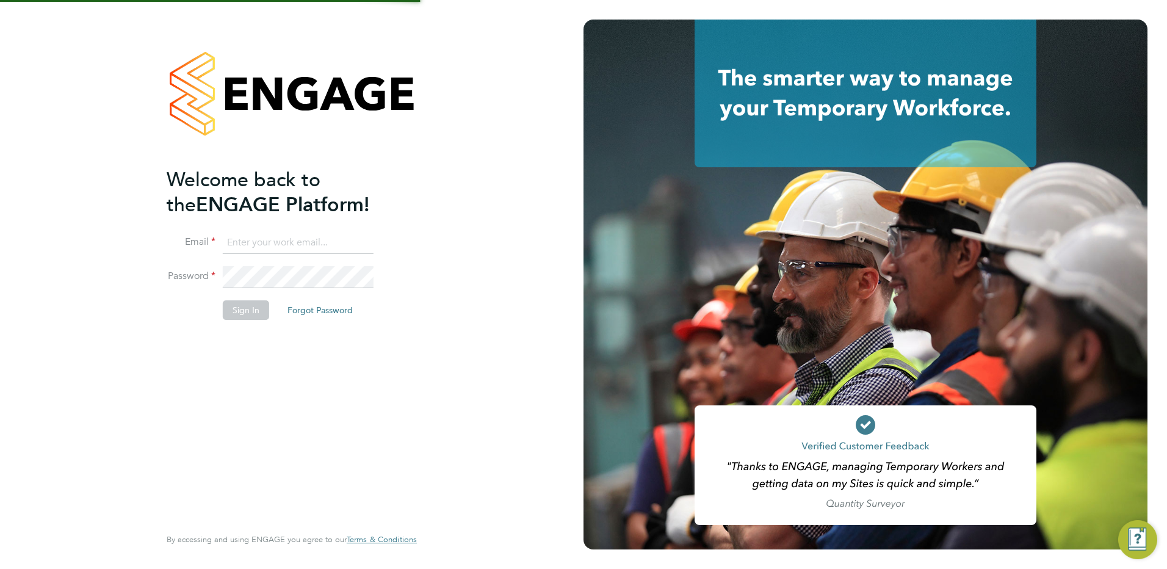
type input "[EMAIL_ADDRESS][DOMAIN_NAME]"
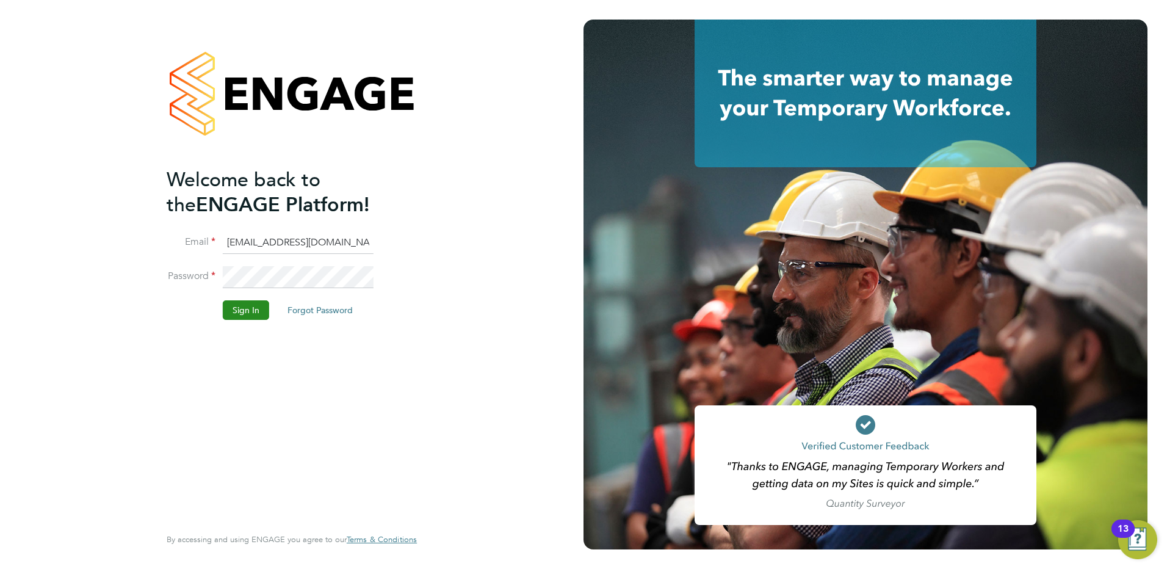
click at [261, 304] on button "Sign In" at bounding box center [246, 310] width 46 height 20
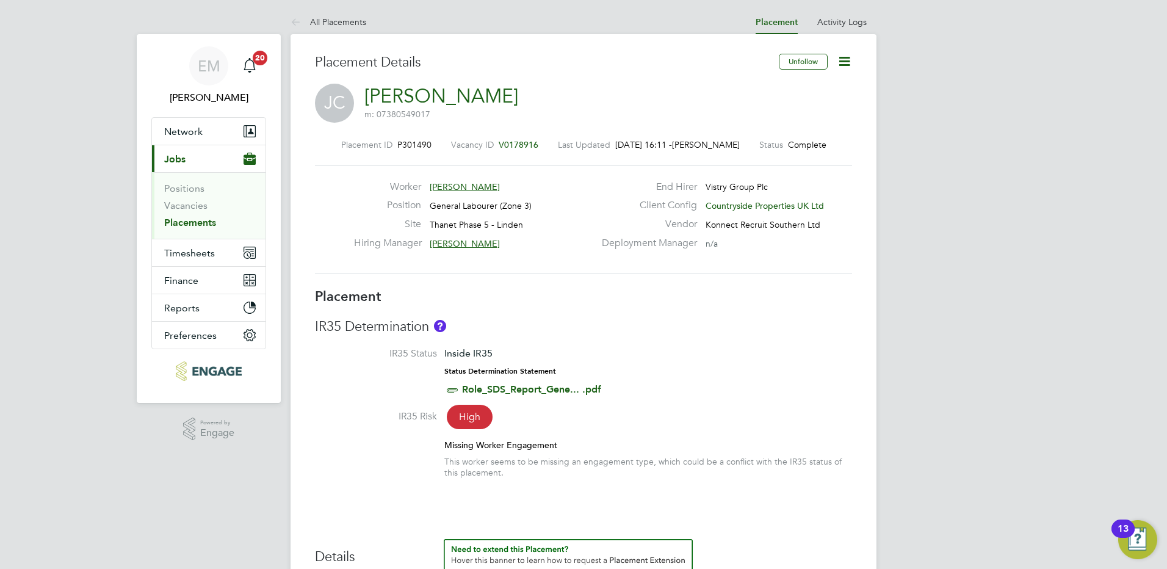
click at [840, 60] on icon at bounding box center [843, 61] width 15 height 15
click at [653, 145] on span "[DATE] 16:11 -" at bounding box center [643, 144] width 57 height 11
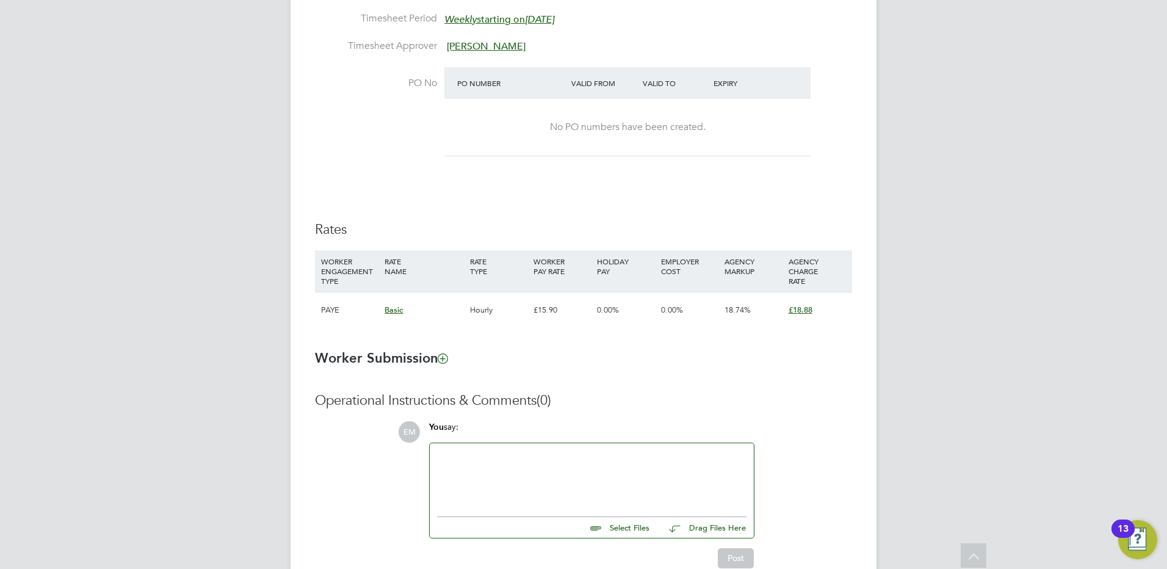
scroll to position [747, 0]
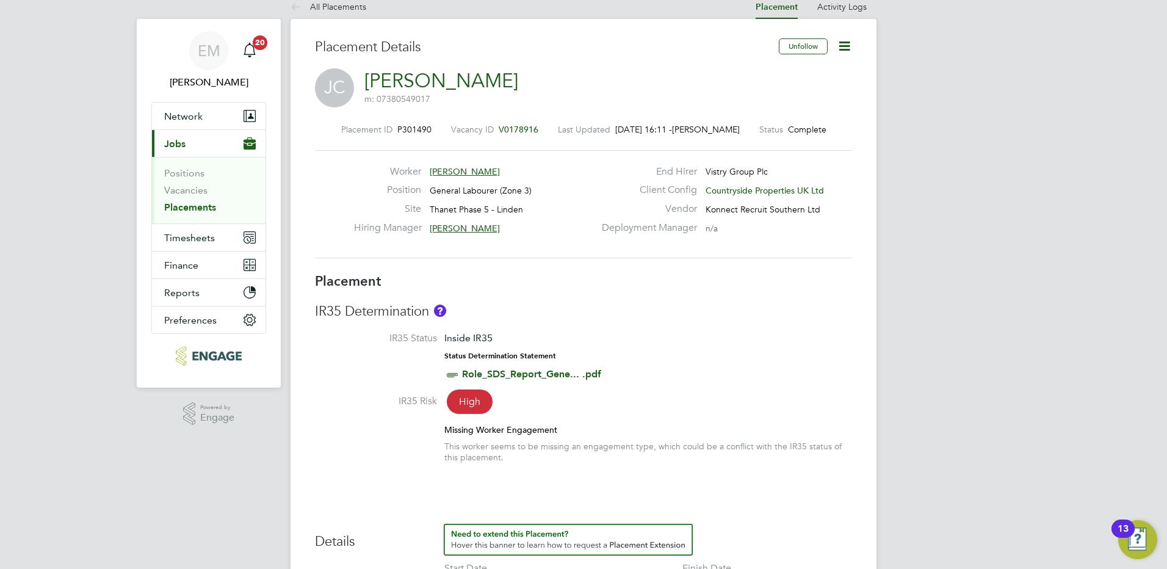
click at [836, 49] on icon at bounding box center [843, 45] width 15 height 15
click at [813, 71] on li "Edit Placement e" at bounding box center [805, 75] width 90 height 17
type input "[PERSON_NAME]"
type input "[DATE]"
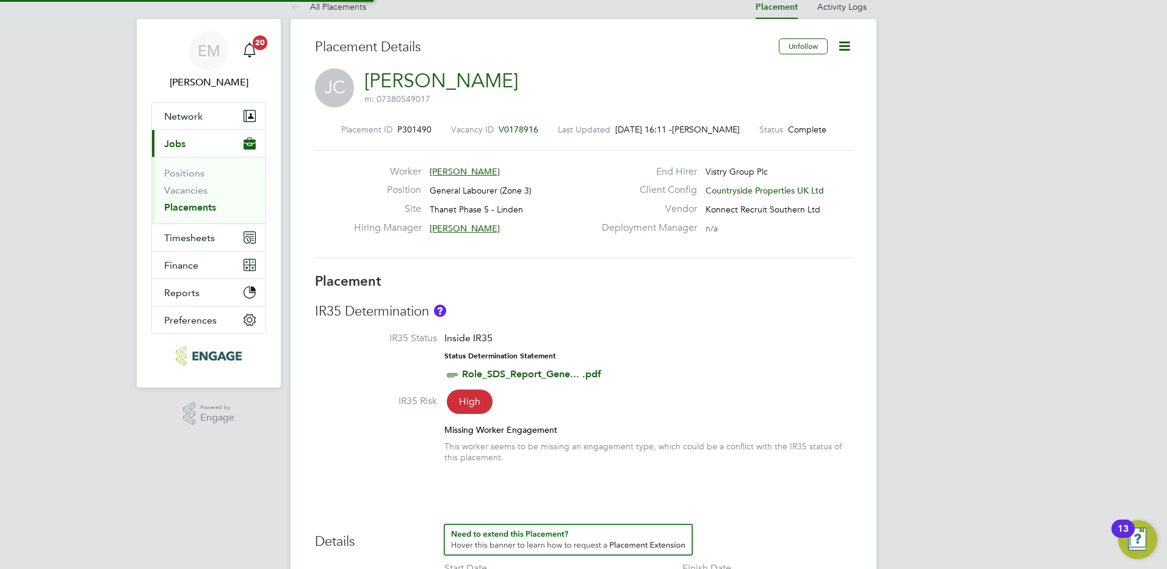
type input "[DATE]"
type input "07:30"
type input "16:30"
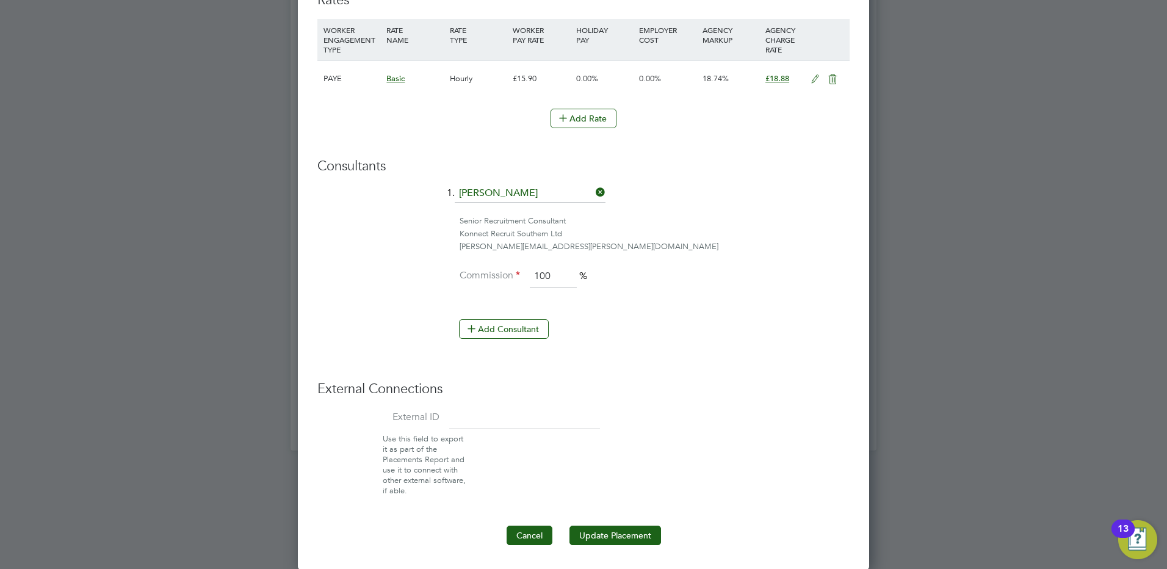
click at [535, 532] on button "Cancel" at bounding box center [529, 535] width 46 height 20
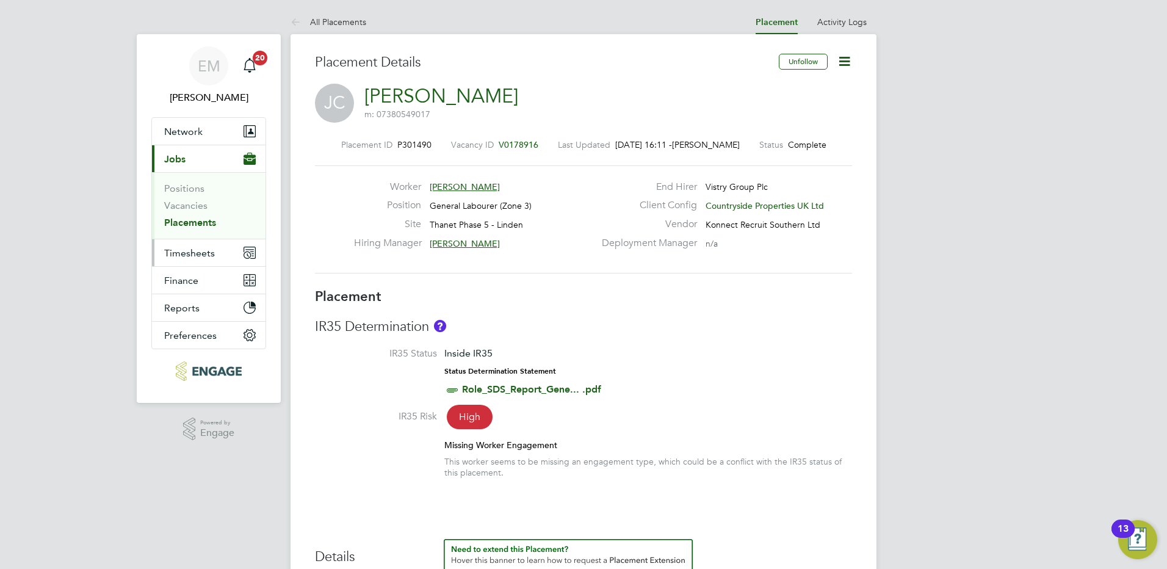
click at [218, 257] on button "Timesheets" at bounding box center [208, 252] width 113 height 27
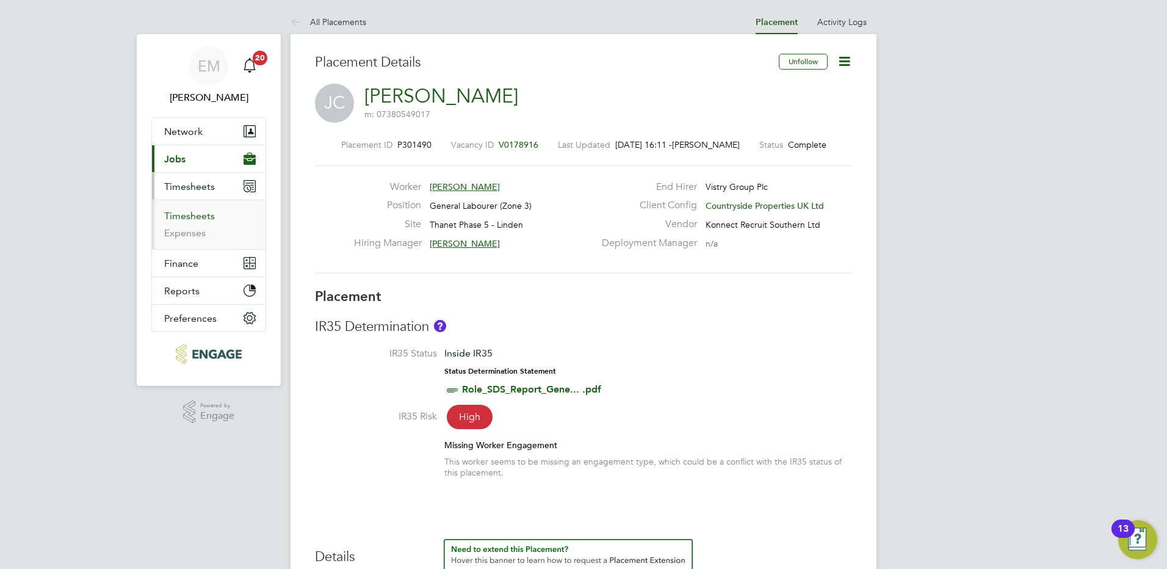
click at [206, 211] on link "Timesheets" at bounding box center [189, 216] width 51 height 12
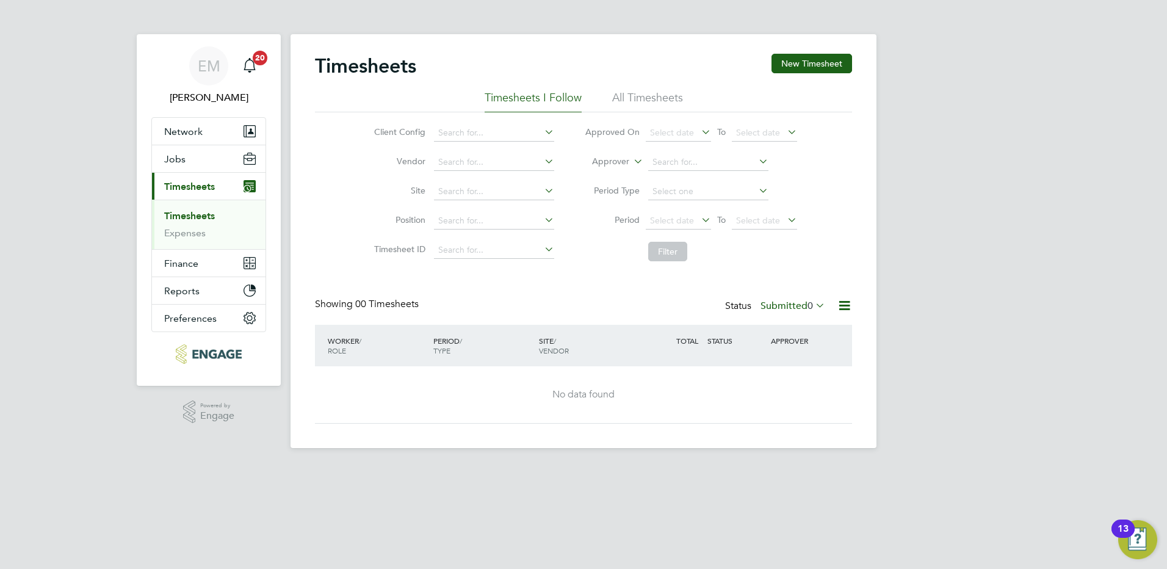
click at [780, 303] on label "Submitted 0" at bounding box center [792, 306] width 65 height 12
click at [809, 375] on li "227" at bounding box center [819, 378] width 21 height 17
click at [685, 224] on span "Select date" at bounding box center [672, 220] width 44 height 11
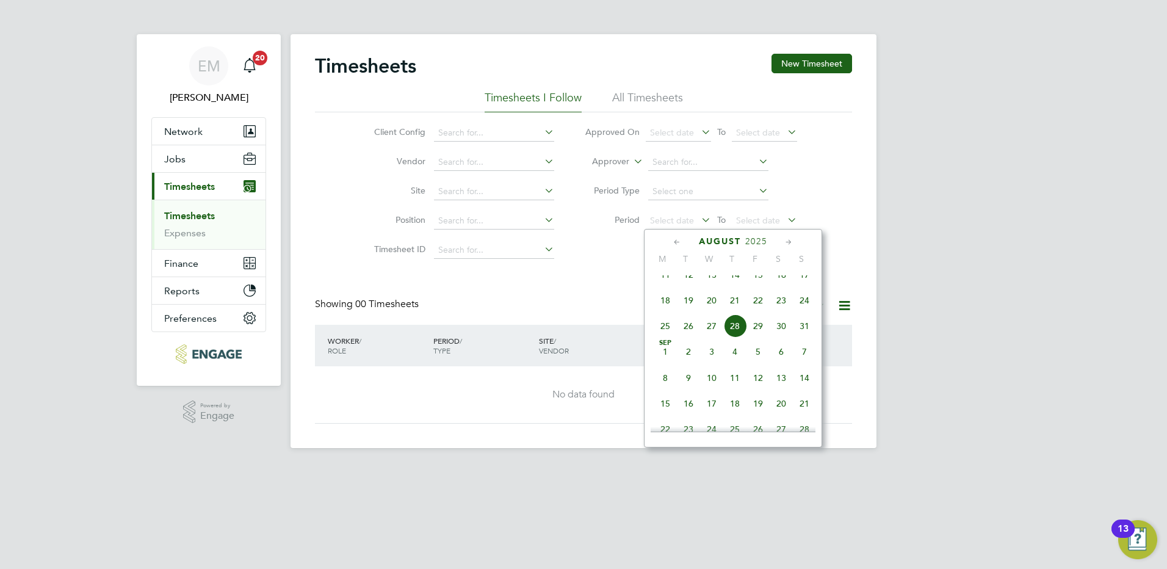
click at [660, 309] on span "18" at bounding box center [664, 300] width 23 height 23
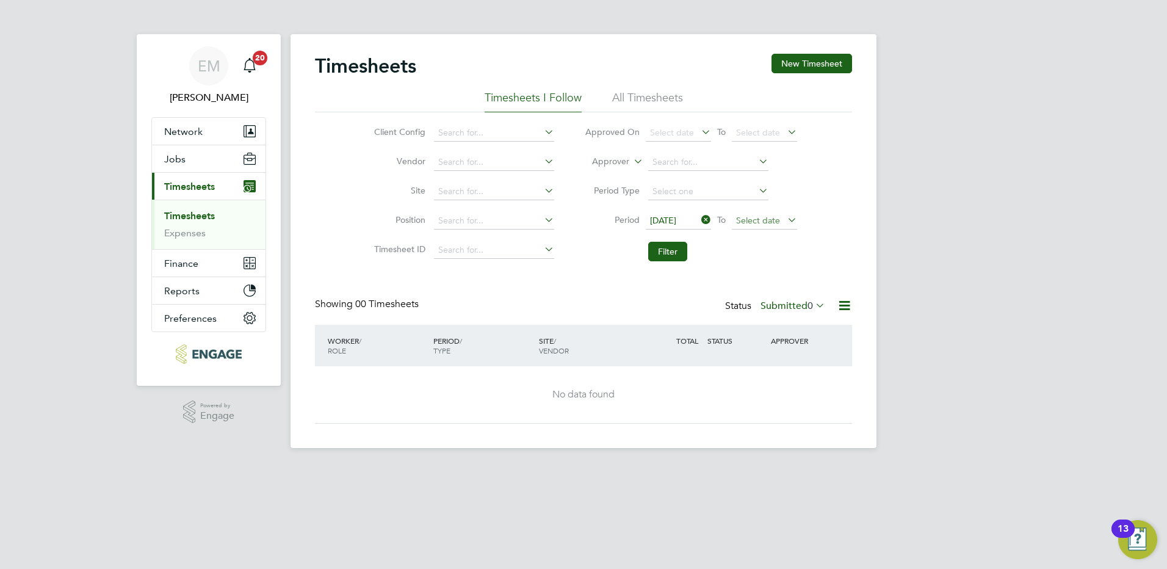
click at [750, 222] on span "Select date" at bounding box center [758, 220] width 44 height 11
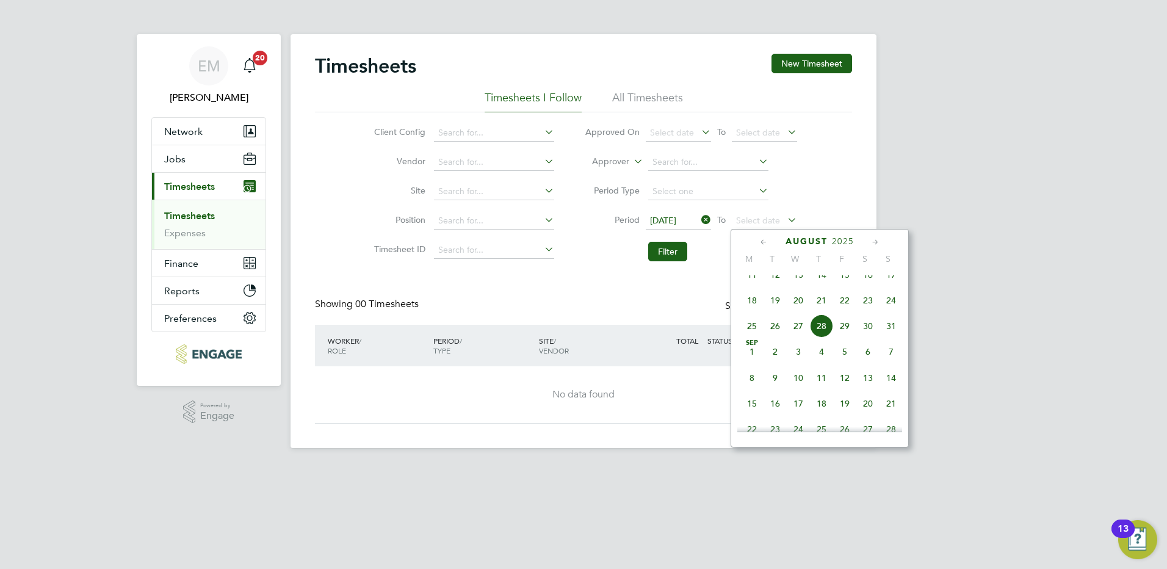
click at [890, 304] on span "24" at bounding box center [890, 300] width 23 height 23
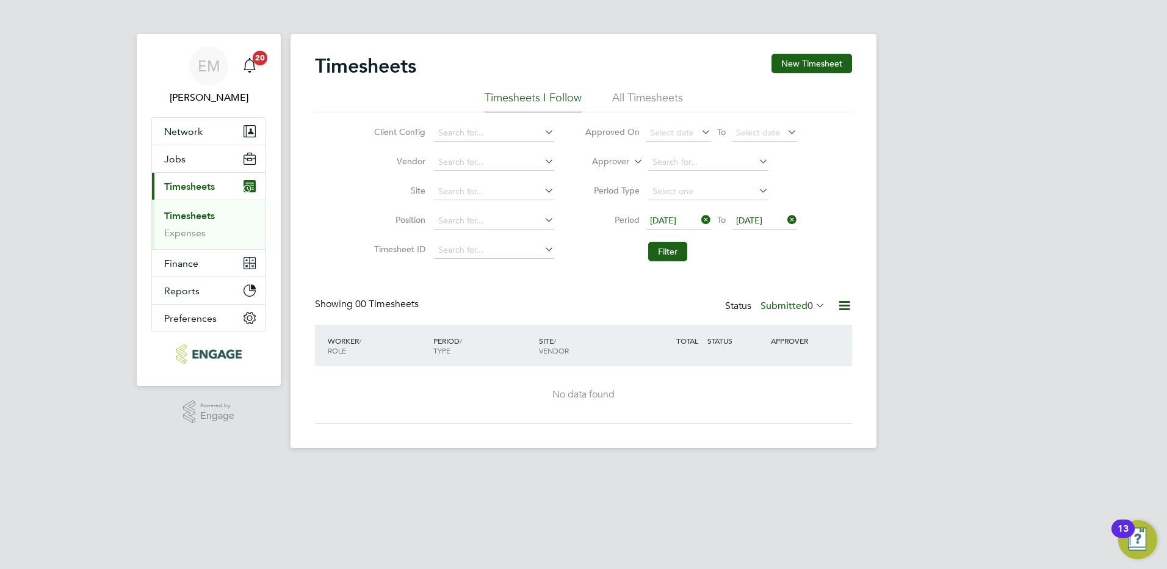
click at [795, 312] on div "Status Submitted 0" at bounding box center [776, 306] width 102 height 17
click at [797, 303] on label "Submitted 0" at bounding box center [792, 306] width 65 height 12
click at [800, 324] on li "All" at bounding box center [781, 326] width 56 height 17
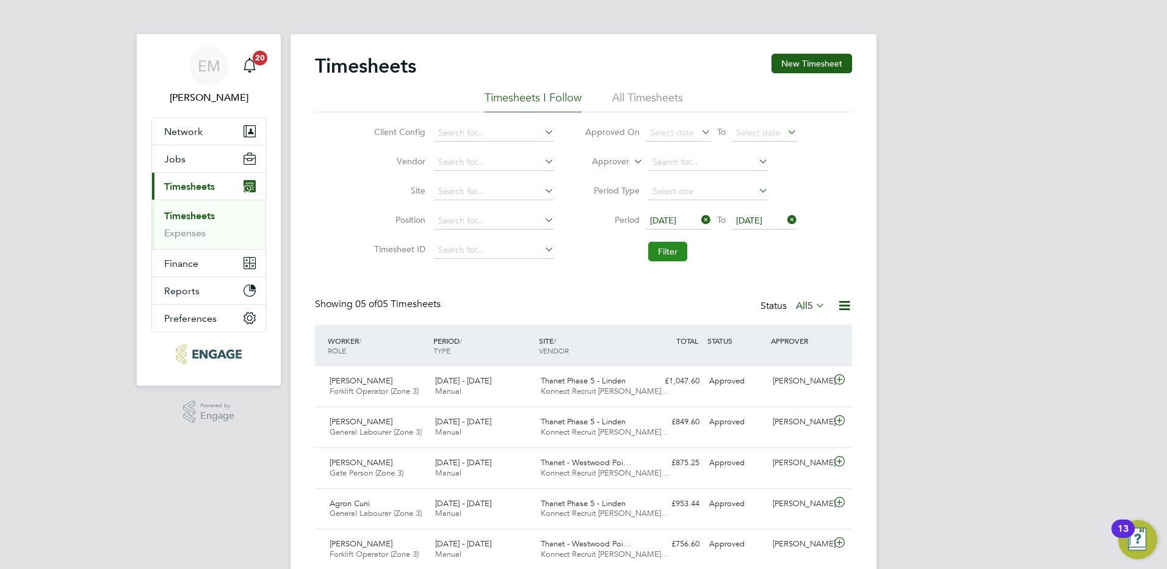
click at [670, 257] on button "Filter" at bounding box center [667, 252] width 39 height 20
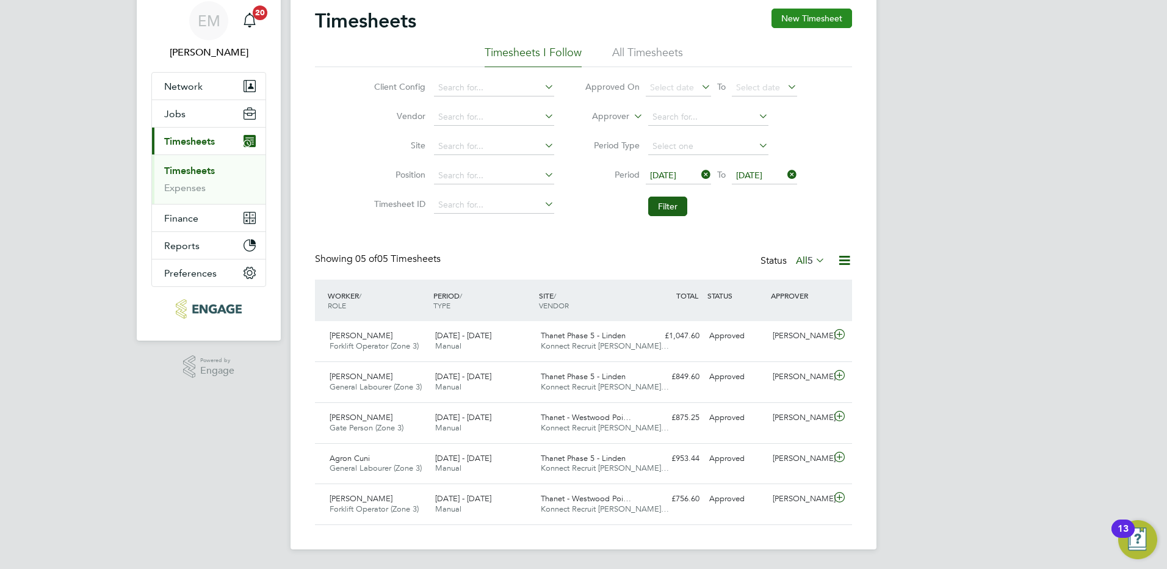
click at [820, 18] on button "New Timesheet" at bounding box center [811, 19] width 81 height 20
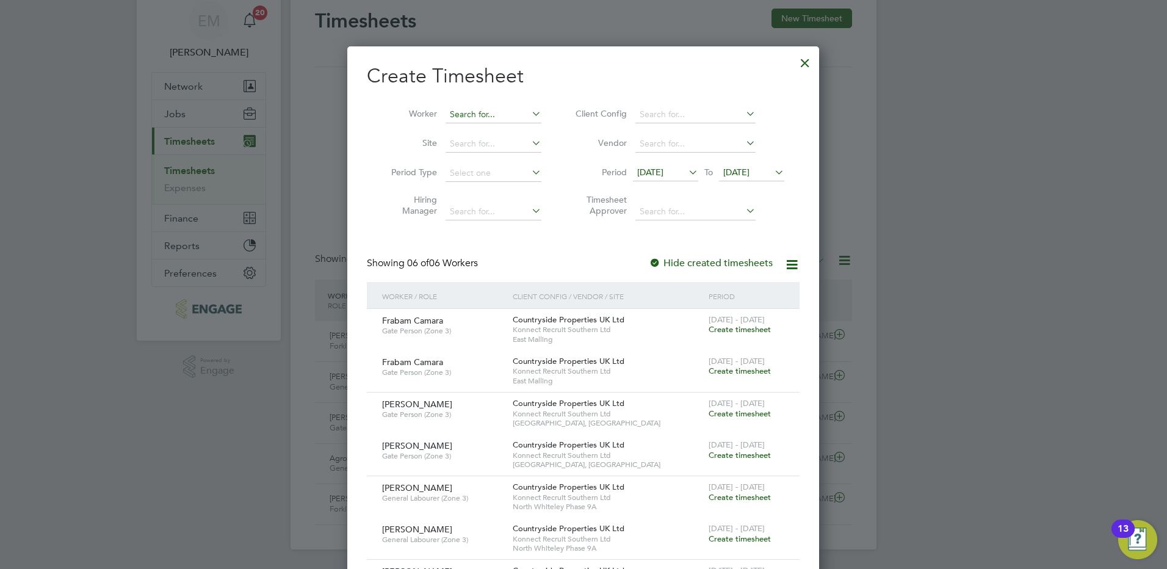
click at [484, 110] on input at bounding box center [493, 114] width 96 height 17
click at [488, 120] on input "jac" at bounding box center [493, 114] width 96 height 17
click at [489, 126] on li "Jac k Cooper" at bounding box center [493, 131] width 97 height 16
type input "[PERSON_NAME]"
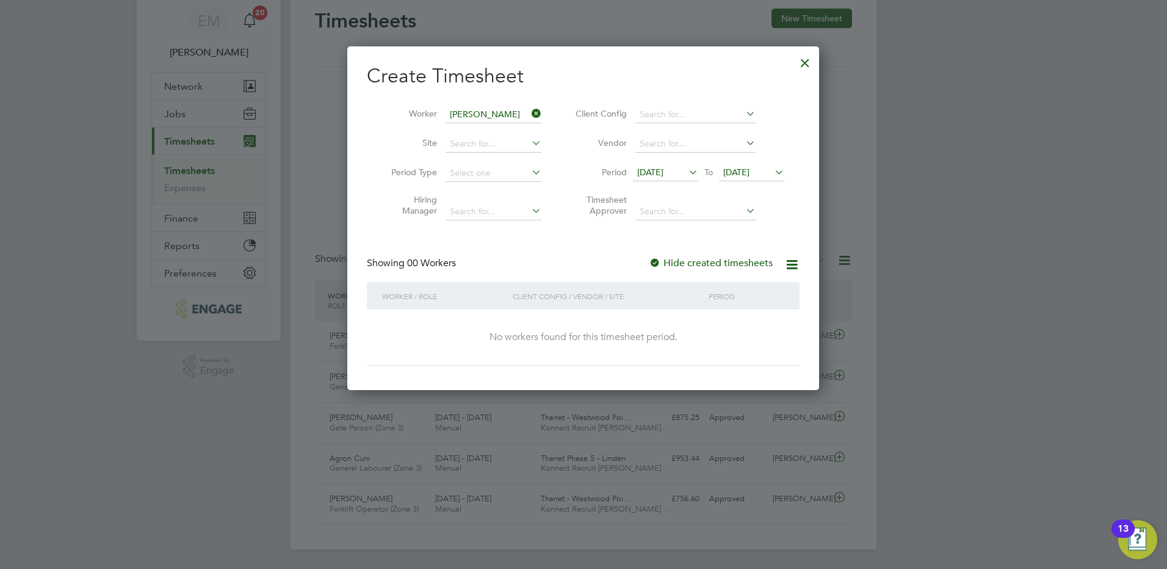
click at [559, 234] on div "Create Timesheet Worker Jack Cooper Site Period Type Hiring Manager Client Conf…" at bounding box center [583, 214] width 433 height 302
click at [717, 257] on label "Hide created timesheets" at bounding box center [711, 263] width 124 height 12
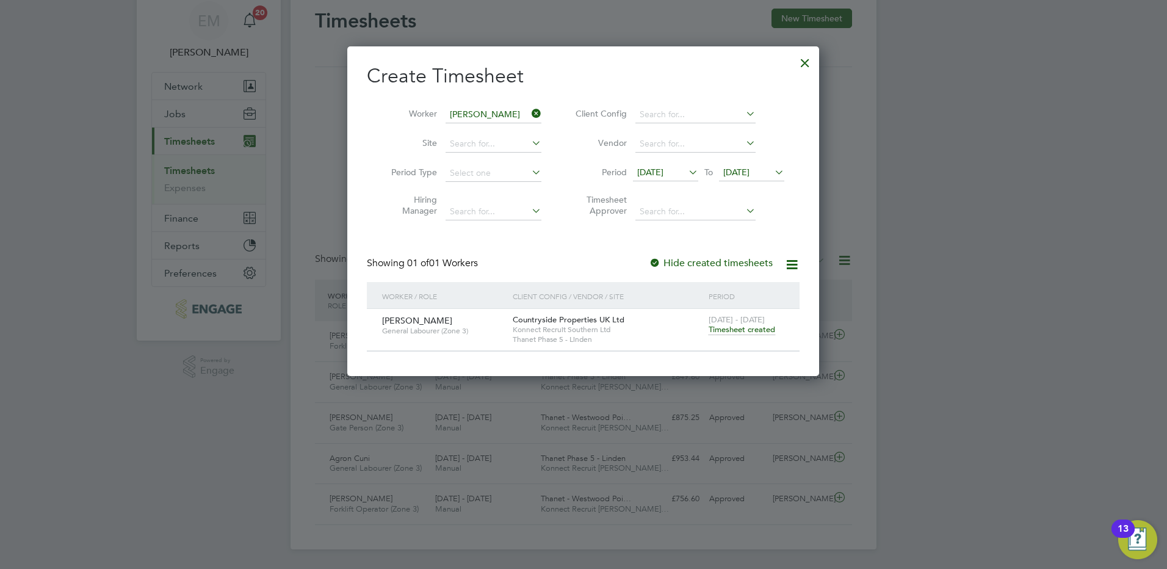
click at [663, 173] on span "14 Aug 2025" at bounding box center [650, 172] width 26 height 11
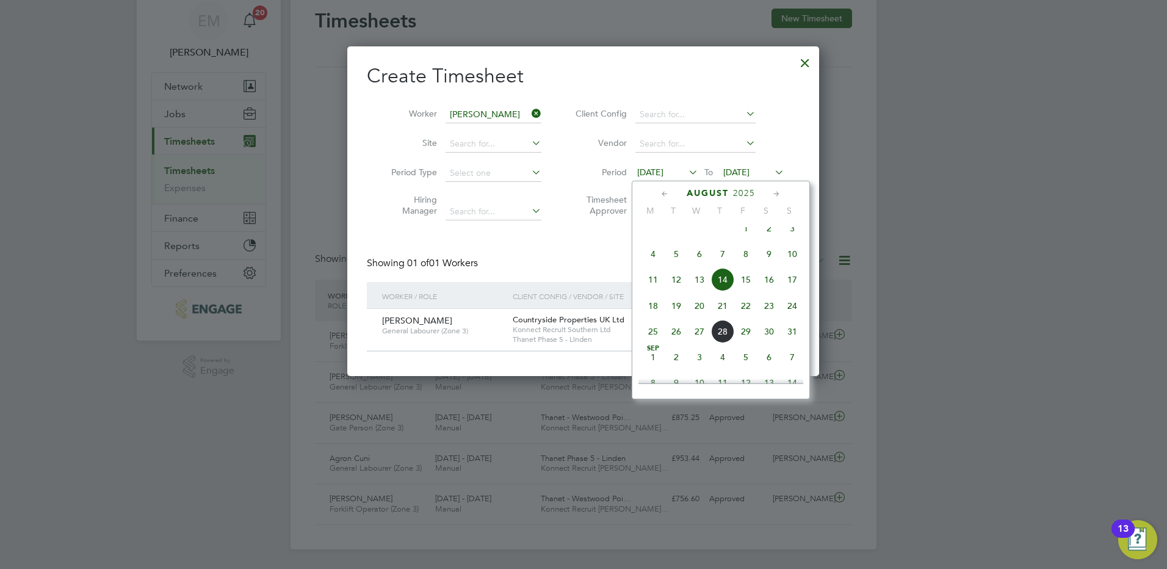
click at [598, 208] on label "Timesheet Approver" at bounding box center [599, 205] width 55 height 22
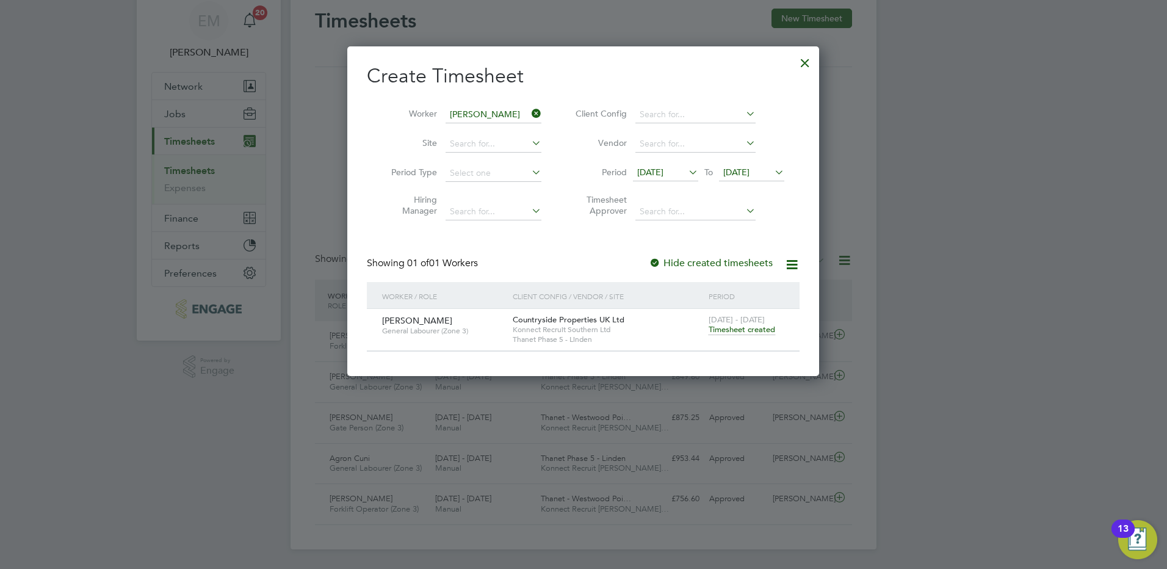
click at [739, 325] on span "Timesheet created" at bounding box center [741, 329] width 67 height 11
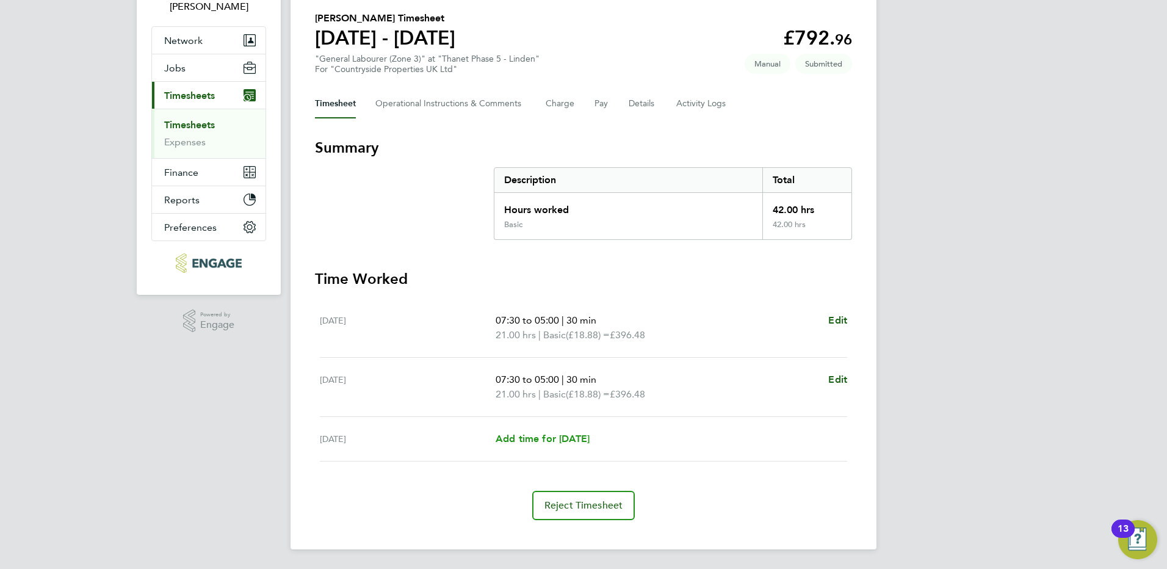
click at [587, 439] on span "Add time for Fri 22 Aug" at bounding box center [542, 439] width 94 height 12
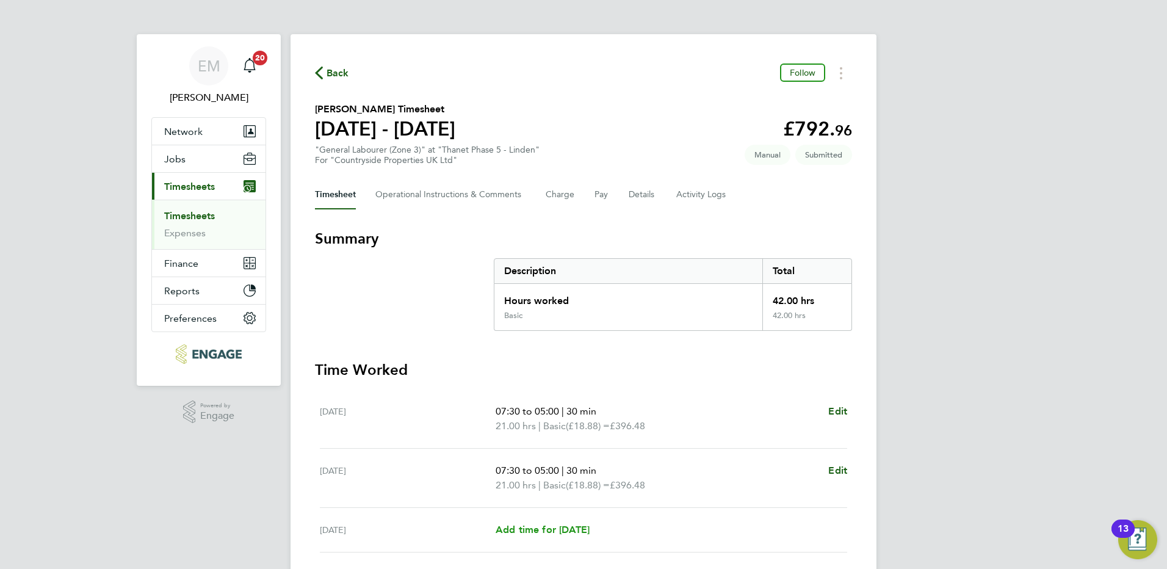
select select "30"
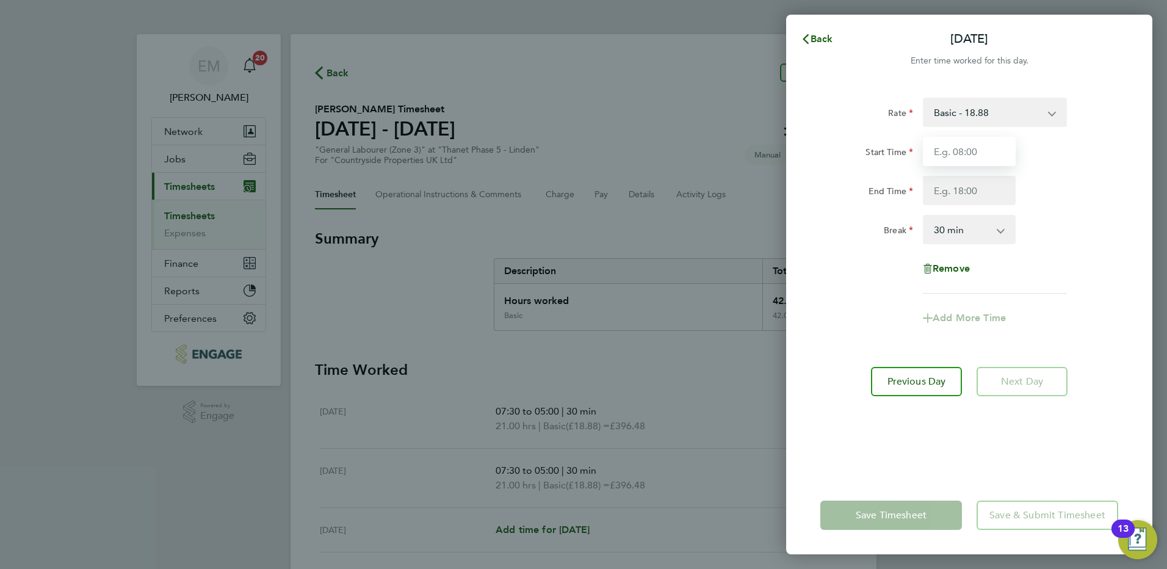
click at [944, 149] on input "Start Time" at bounding box center [968, 151] width 93 height 29
type input "07:30"
type input "17:00"
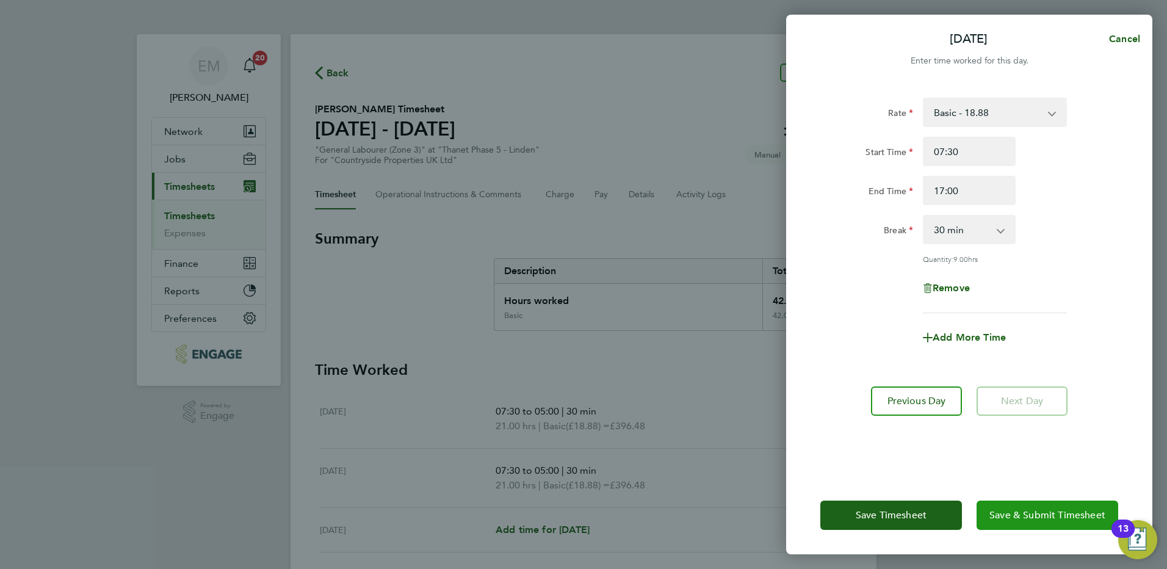
click at [1015, 519] on span "Save & Submit Timesheet" at bounding box center [1047, 515] width 116 height 12
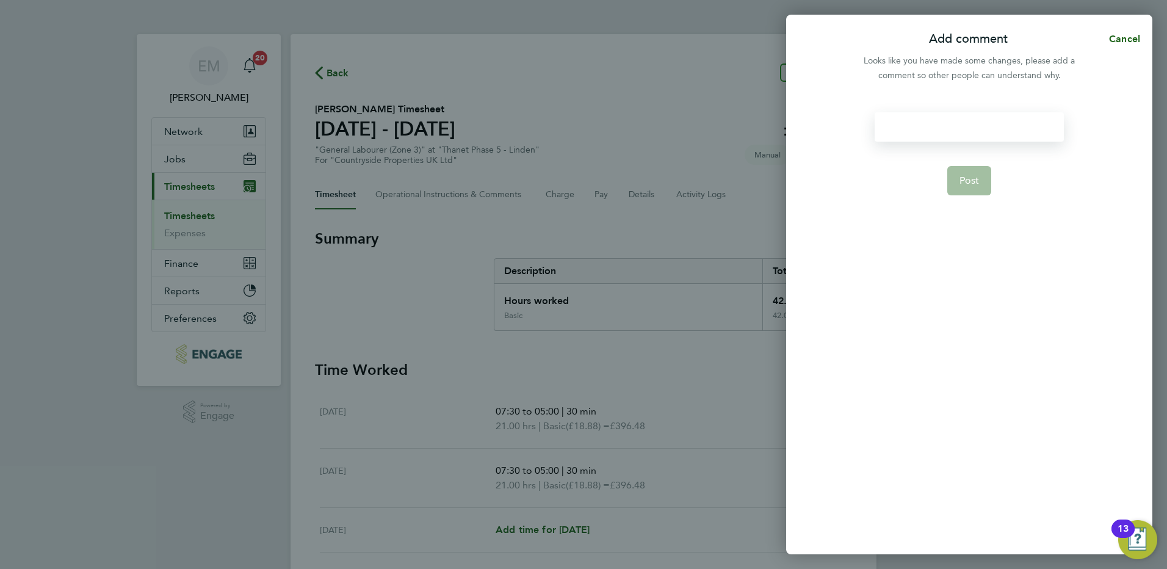
click at [920, 125] on div at bounding box center [968, 126] width 189 height 29
click at [922, 127] on div at bounding box center [968, 126] width 189 height 29
click at [961, 174] on span "Post" at bounding box center [969, 180] width 20 height 12
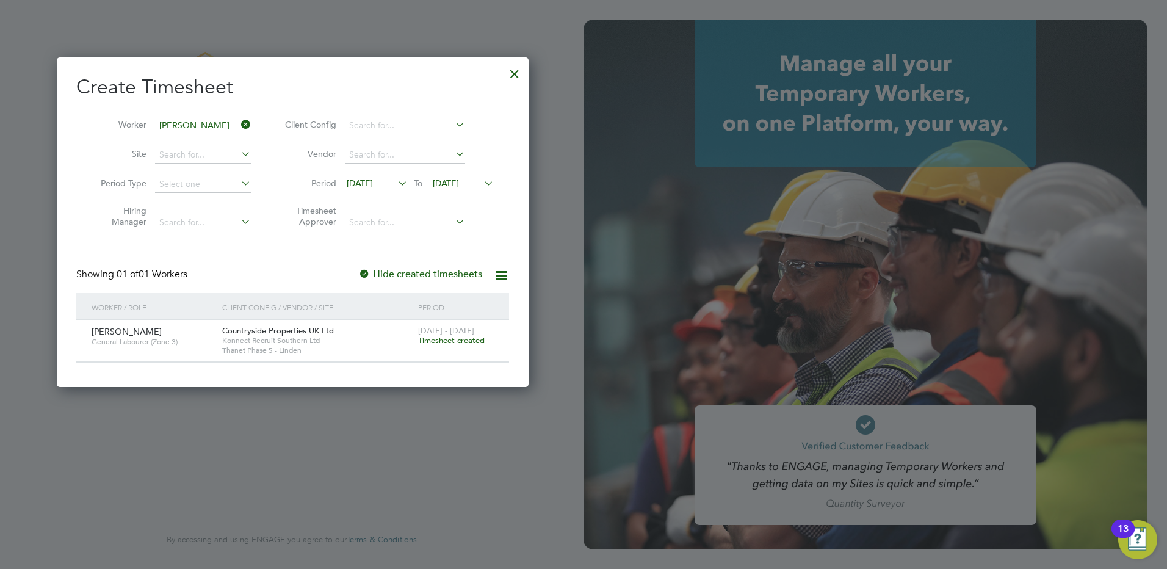
scroll to position [329, 472]
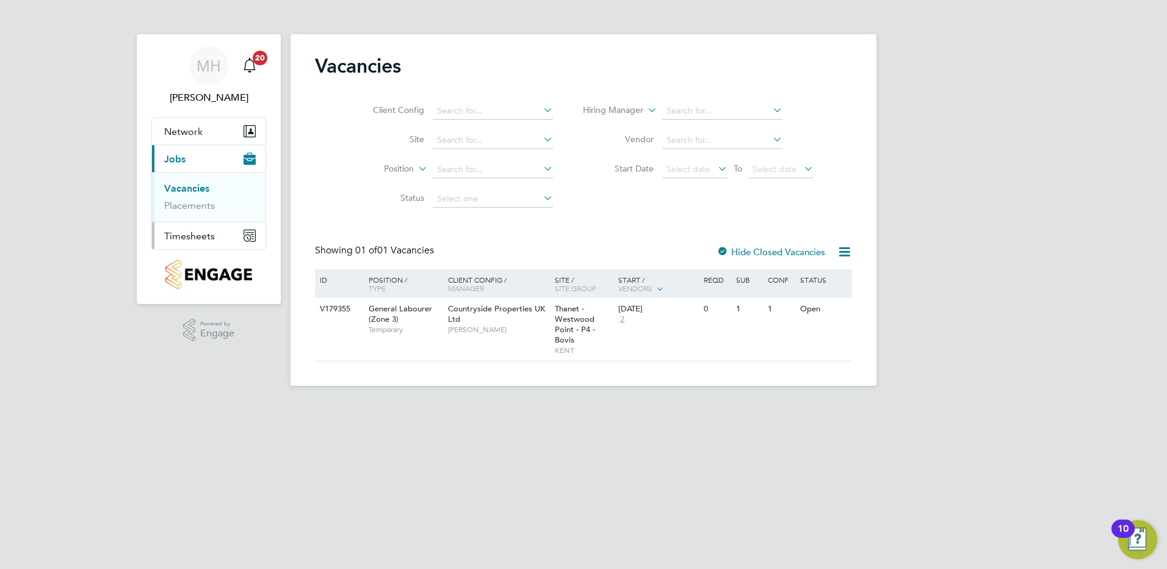
click at [192, 249] on ul "Network Team Members Sites Current page: Jobs Vacancies Placements Timesheets T…" at bounding box center [208, 183] width 115 height 132
click at [198, 242] on button "Timesheets" at bounding box center [208, 235] width 113 height 27
click at [201, 217] on link "Timesheets" at bounding box center [189, 216] width 51 height 12
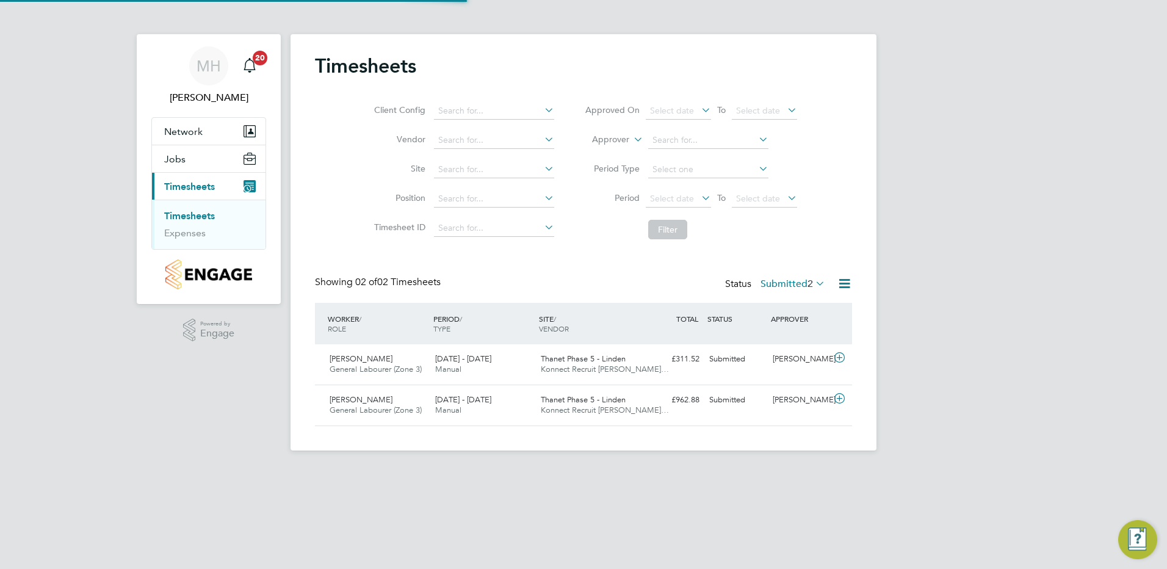
scroll to position [31, 106]
click at [841, 401] on icon at bounding box center [839, 399] width 15 height 10
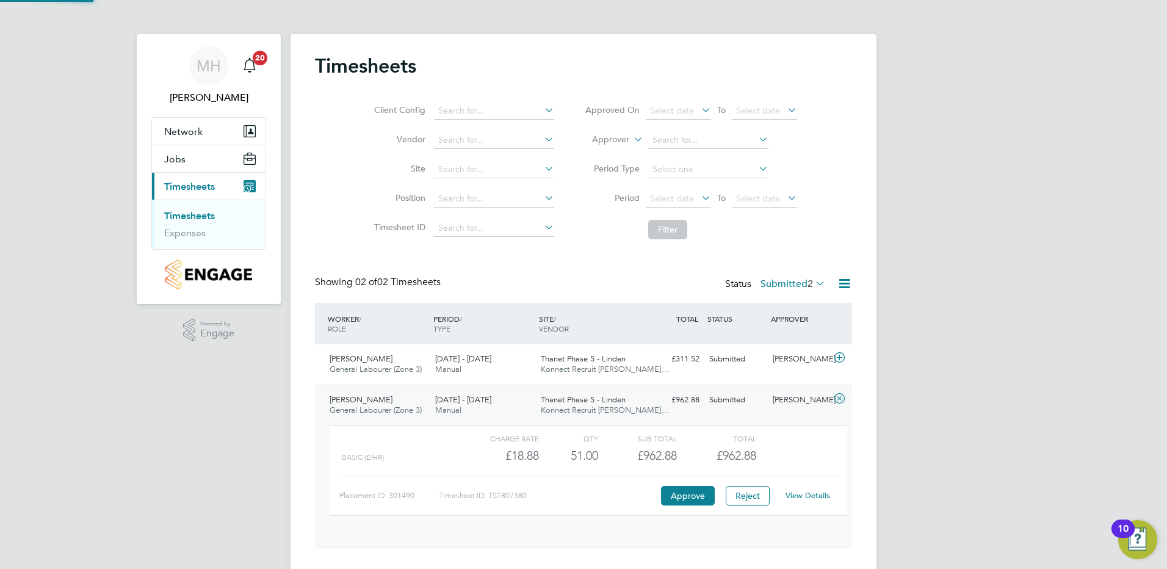
scroll to position [21, 119]
click at [702, 493] on button "Approve" at bounding box center [688, 496] width 54 height 20
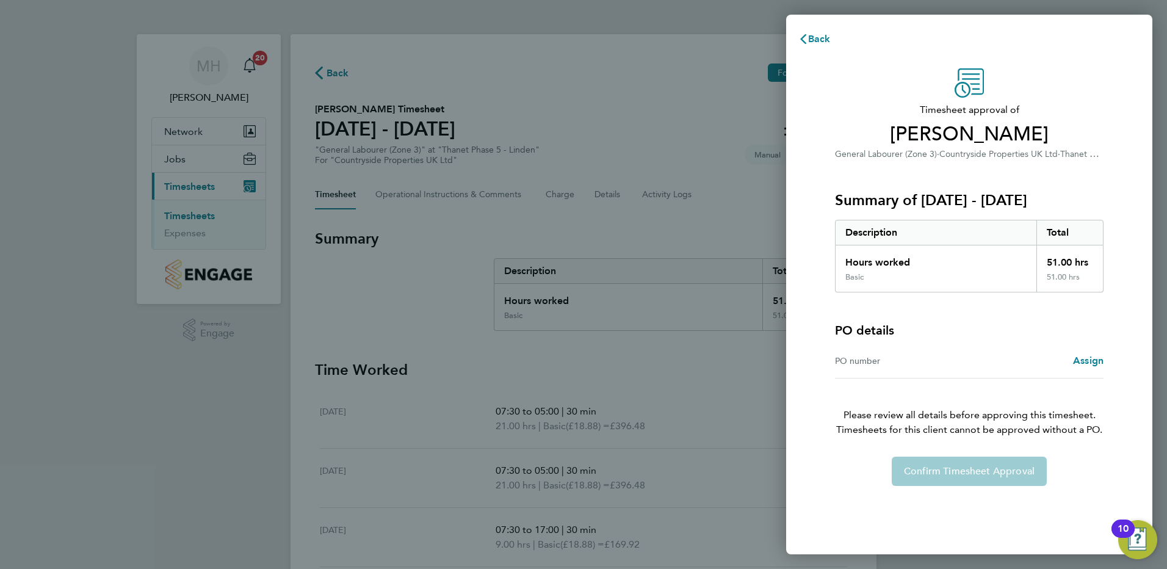
click at [1024, 367] on div "Assign" at bounding box center [1036, 360] width 134 height 15
click at [1092, 362] on span "Assign" at bounding box center [1088, 360] width 31 height 12
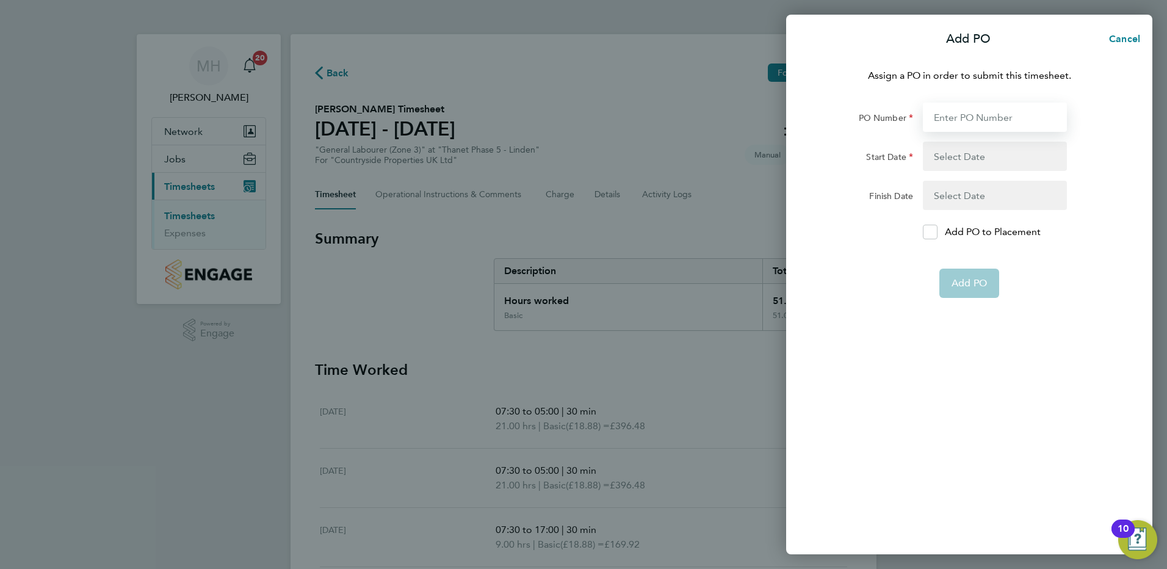
click at [945, 123] on input "PO Number" at bounding box center [994, 116] width 144 height 29
click at [939, 121] on input "PO Number" at bounding box center [994, 116] width 144 height 29
type input "24118"
click at [951, 157] on button "button" at bounding box center [994, 156] width 144 height 29
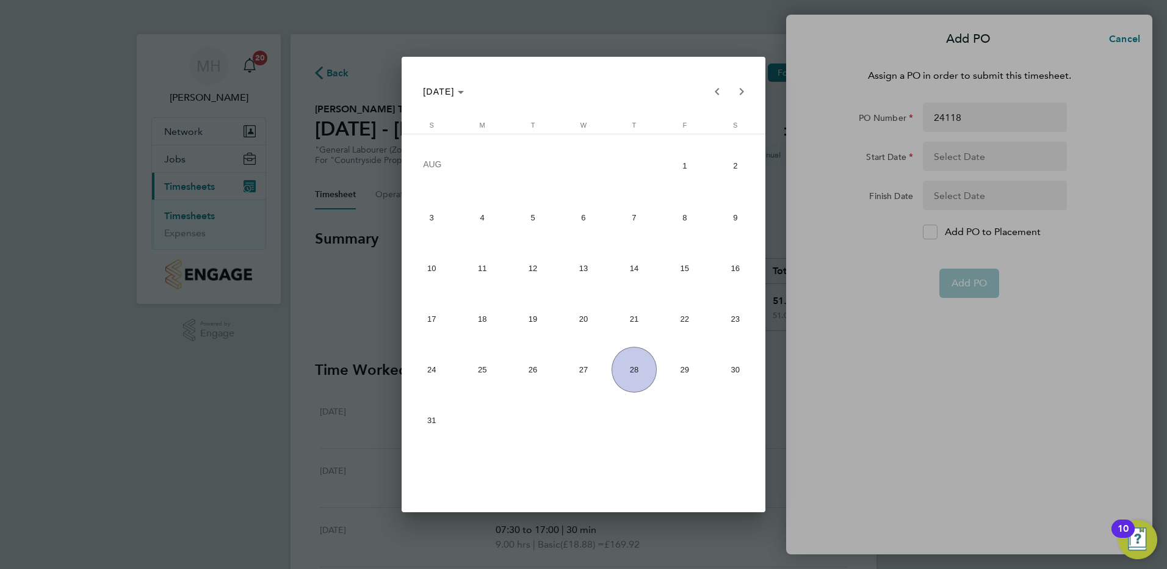
click at [566, 326] on span "20" at bounding box center [584, 319] width 46 height 46
type input "[DATE]"
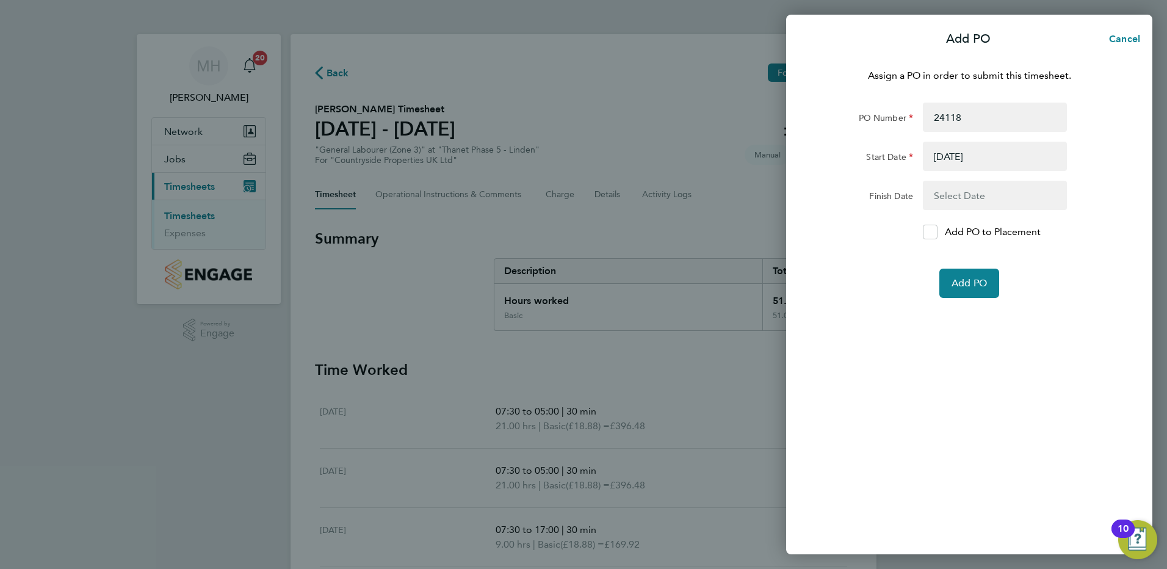
click at [955, 192] on button "button" at bounding box center [994, 195] width 144 height 29
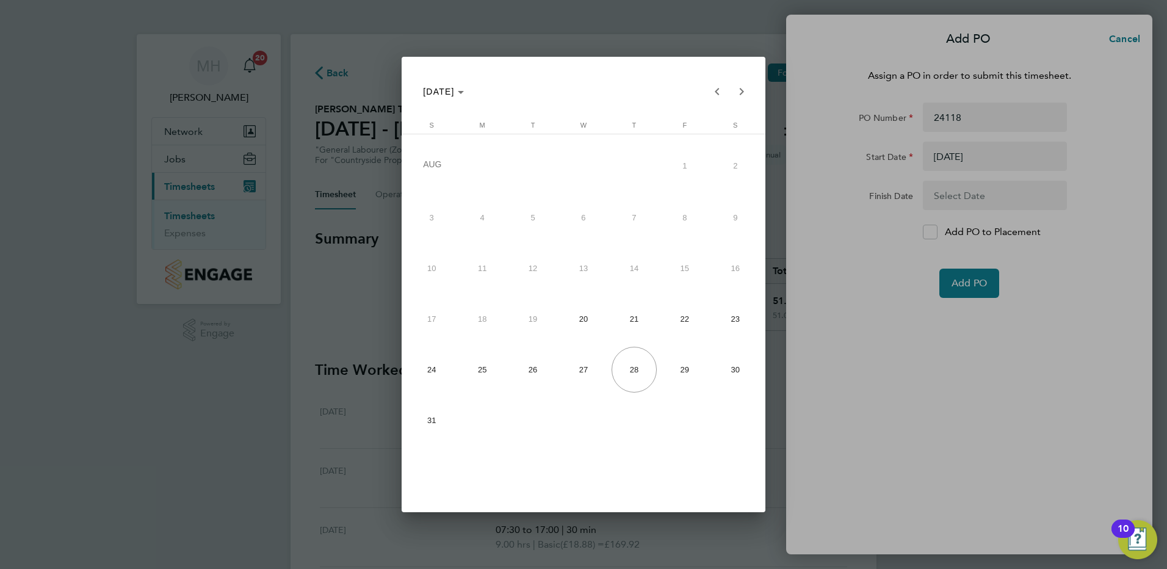
click at [485, 373] on span "25" at bounding box center [482, 370] width 46 height 46
type input "[DATE]"
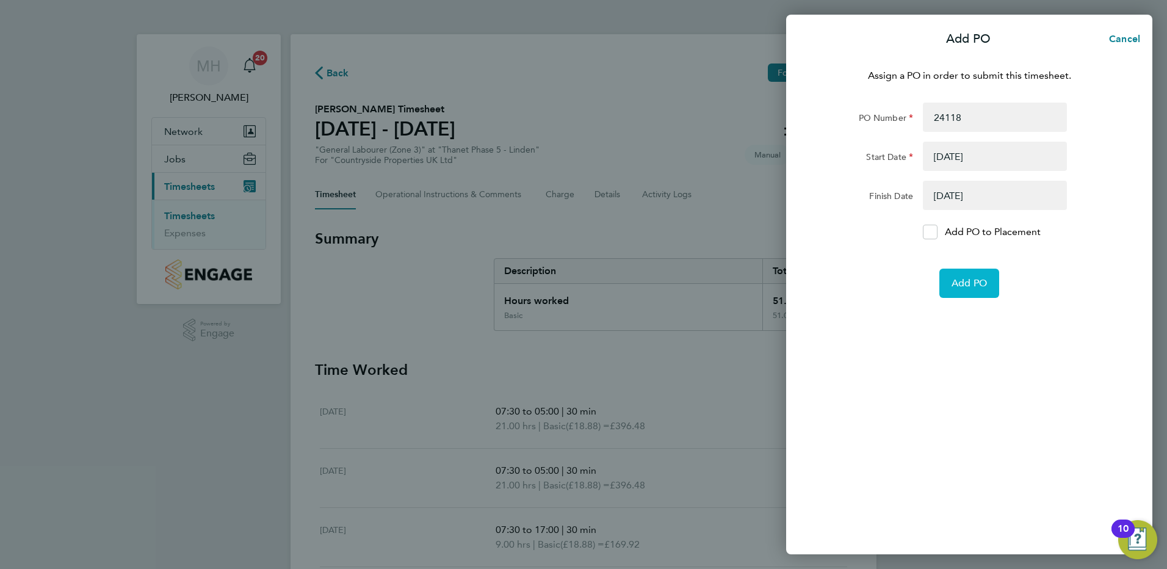
click at [946, 275] on button "Add PO" at bounding box center [969, 282] width 60 height 29
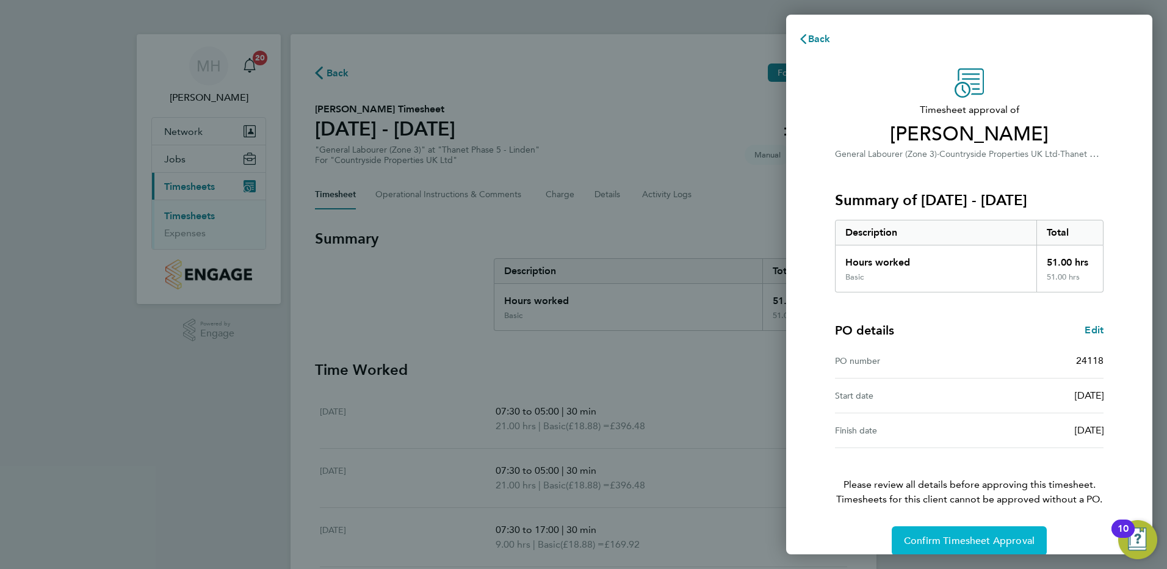
click at [976, 542] on span "Confirm Timesheet Approval" at bounding box center [969, 540] width 131 height 12
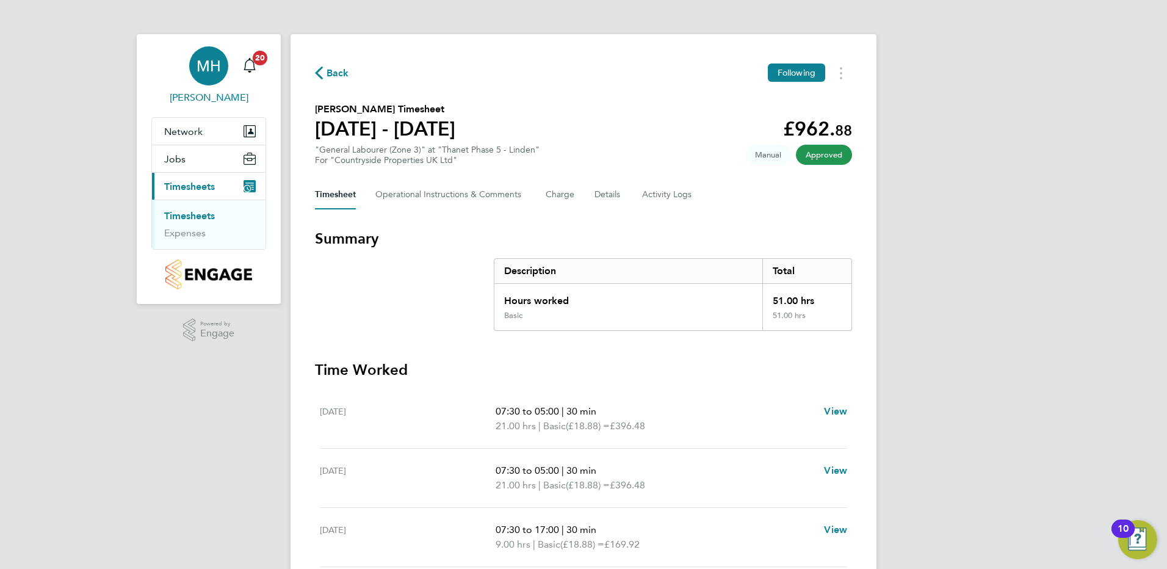
click at [205, 83] on div "MH" at bounding box center [208, 65] width 39 height 39
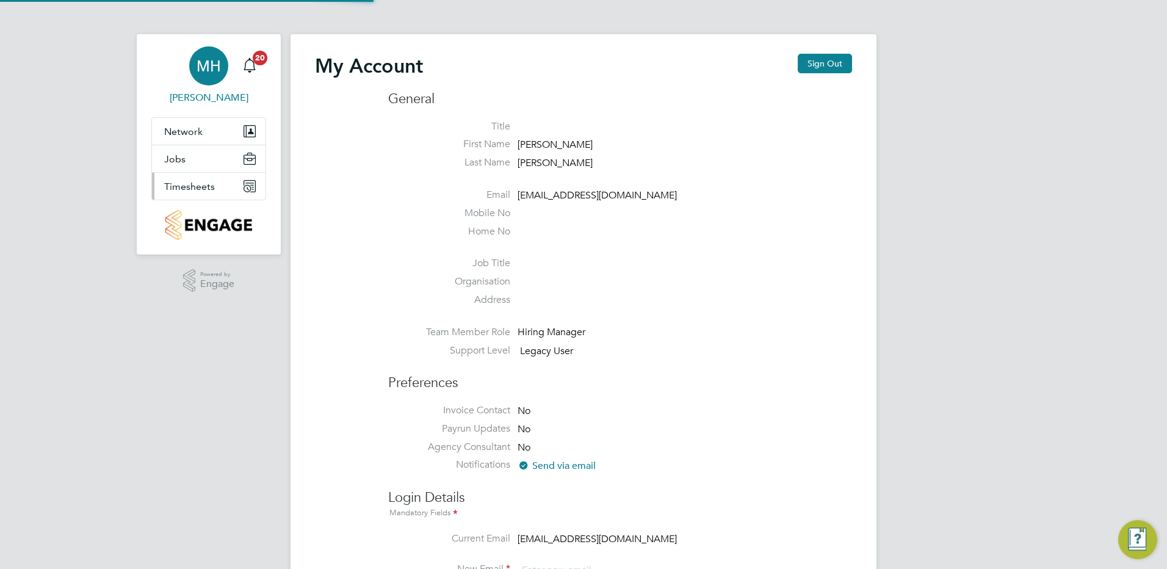
type input "[PERSON_NAME][EMAIL_ADDRESS][PERSON_NAME][DOMAIN_NAME]"
click at [819, 63] on button "Sign Out" at bounding box center [824, 64] width 54 height 20
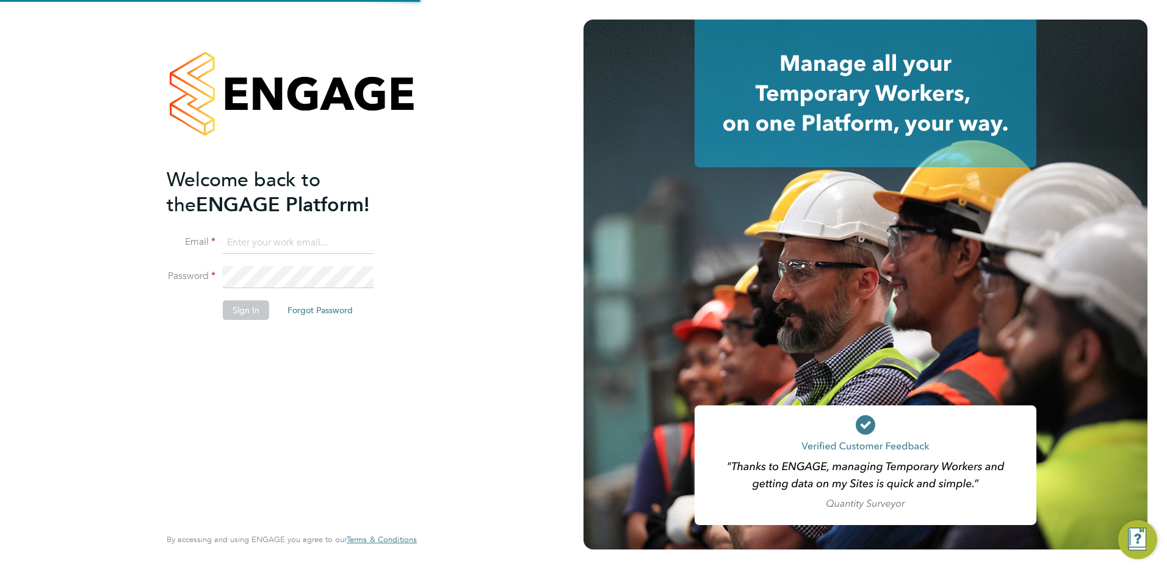
type input "[PERSON_NAME][EMAIL_ADDRESS][PERSON_NAME][DOMAIN_NAME]"
